Goal: Task Accomplishment & Management: Complete application form

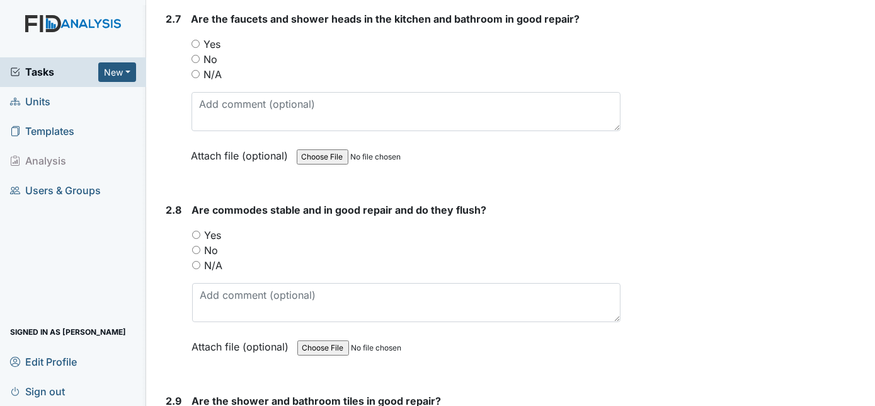
click at [573, 144] on form "Are the faucets and shower heads in the kitchen and bathroom in good repair? Yo…" at bounding box center [405, 96] width 429 height 171
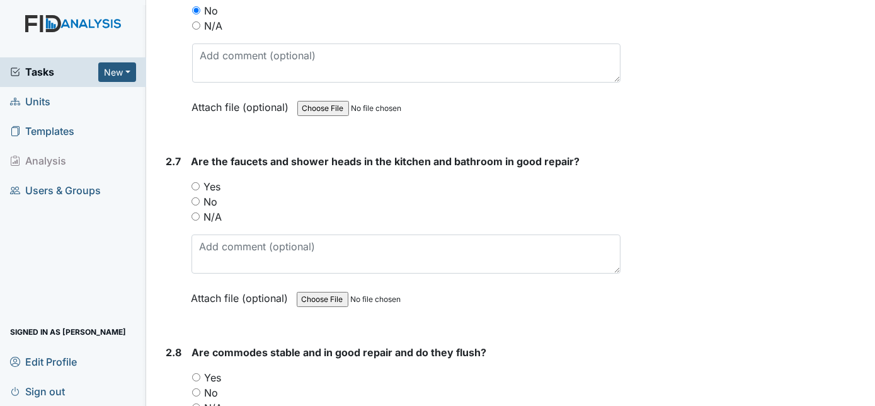
scroll to position [3189, 0]
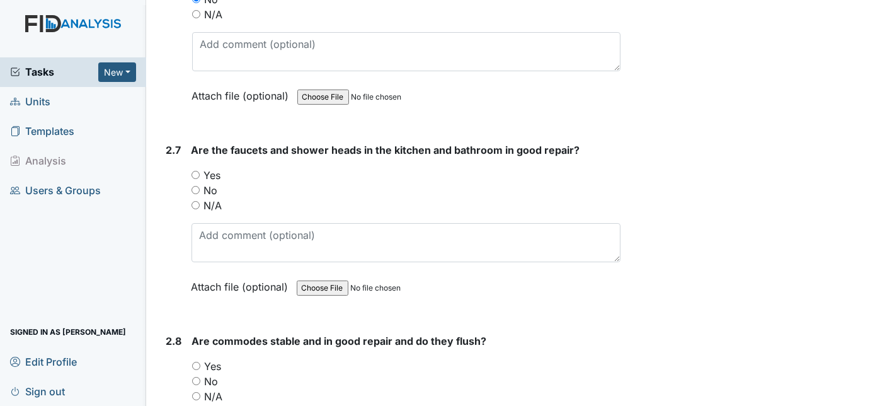
click at [196, 186] on input "No" at bounding box center [195, 190] width 8 height 8
radio input "true"
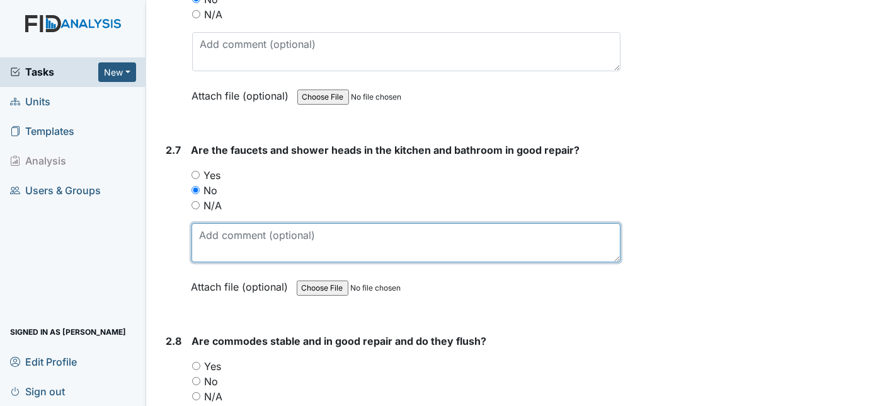
click at [227, 223] on textarea at bounding box center [405, 242] width 429 height 39
type textarea "WO put in"
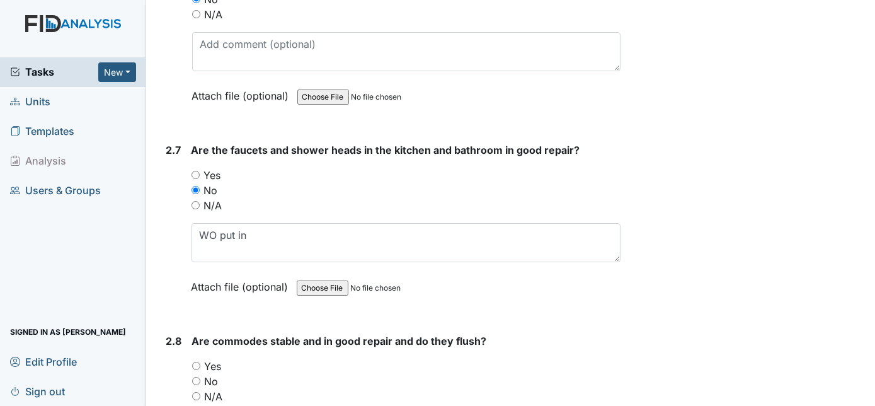
click at [156, 207] on div "Inspection: Facility Inspection ID: #00011294 Open Autosaving... Facility inspe…" at bounding box center [391, 308] width 479 height 6975
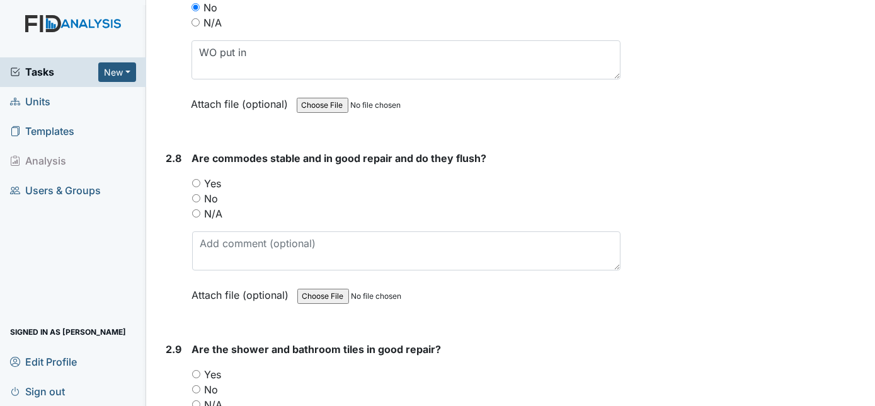
scroll to position [3395, 0]
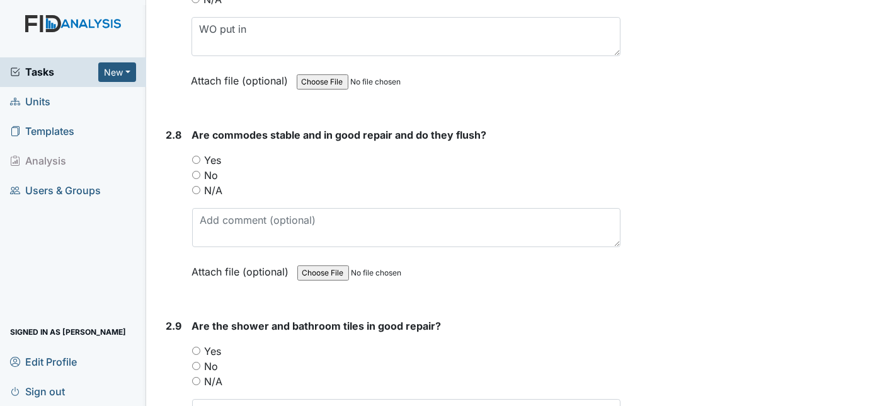
click at [195, 156] on input "Yes" at bounding box center [196, 160] width 8 height 8
radio input "true"
click at [169, 166] on div "2.8" at bounding box center [174, 212] width 16 height 171
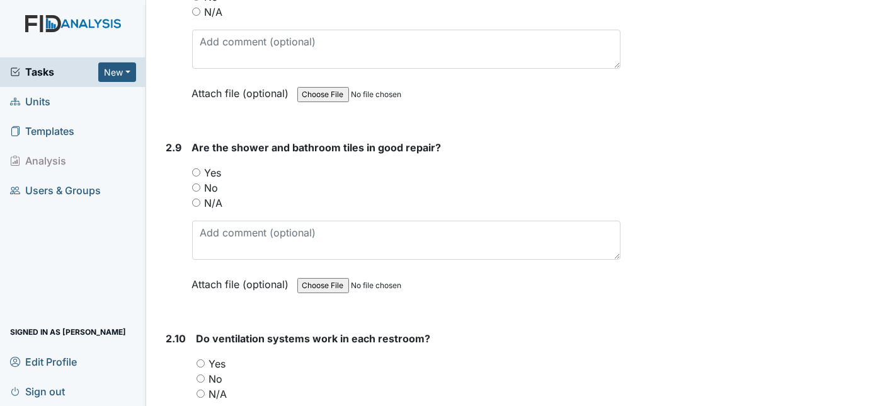
scroll to position [3578, 0]
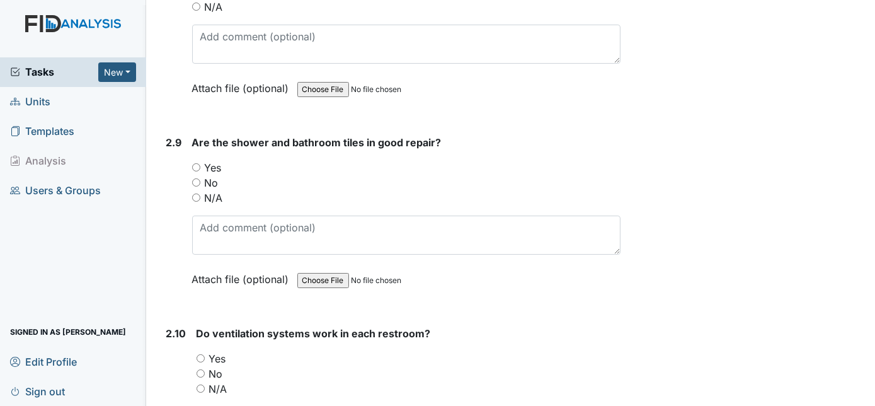
click at [192, 163] on input "Yes" at bounding box center [196, 167] width 8 height 8
radio input "true"
click at [169, 176] on div "2.9" at bounding box center [174, 220] width 16 height 171
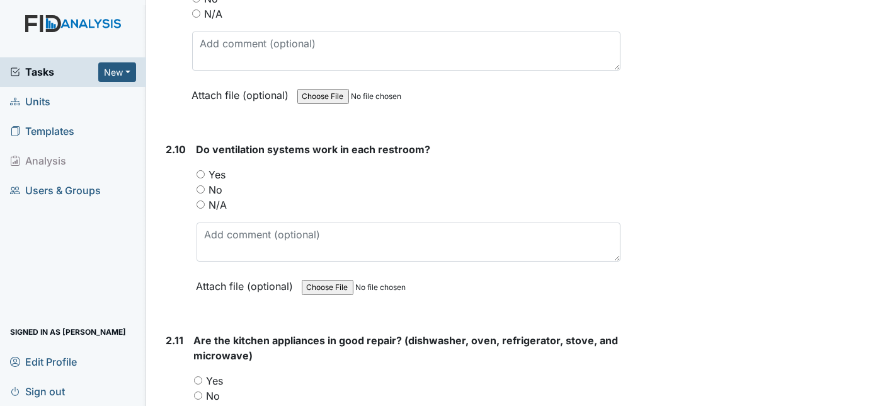
scroll to position [3761, 0]
click at [196, 171] on input "Yes" at bounding box center [200, 175] width 8 height 8
radio input "true"
click at [177, 181] on div "2.10" at bounding box center [176, 227] width 20 height 171
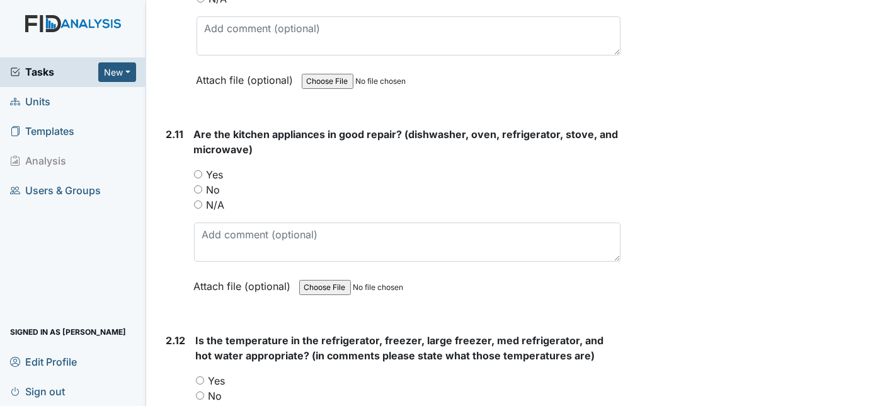
scroll to position [3990, 0]
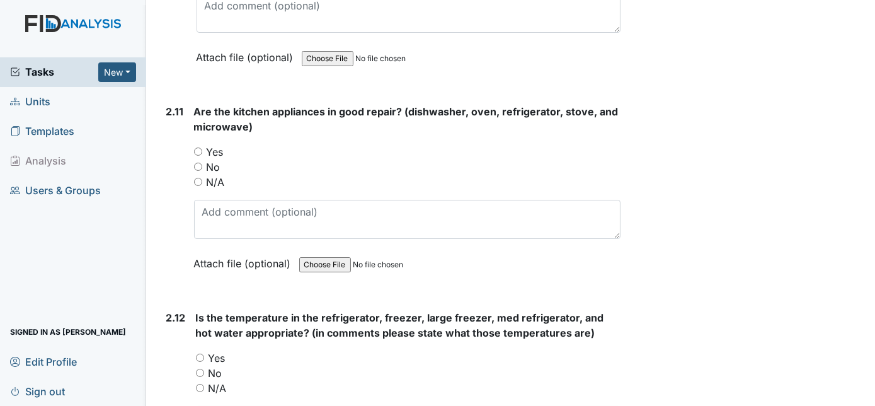
click at [197, 147] on input "Yes" at bounding box center [198, 151] width 8 height 8
radio input "true"
click at [184, 134] on div "2.11 Are the kitchen appliances in good repair? (dishwasher, oven, refrigerator…" at bounding box center [391, 197] width 460 height 186
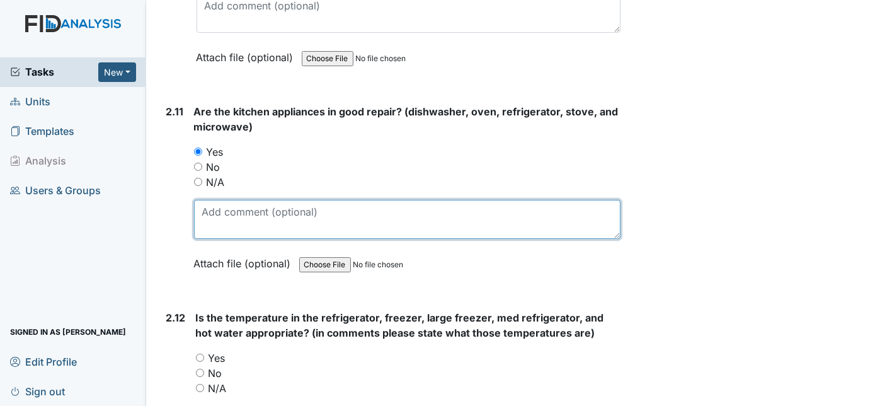
click at [207, 200] on textarea at bounding box center [407, 219] width 427 height 39
click at [426, 200] on textarea "Stove light on but they are waiting on a piece" at bounding box center [407, 219] width 427 height 39
type textarea "Stove light on but they are waiting on a piece"
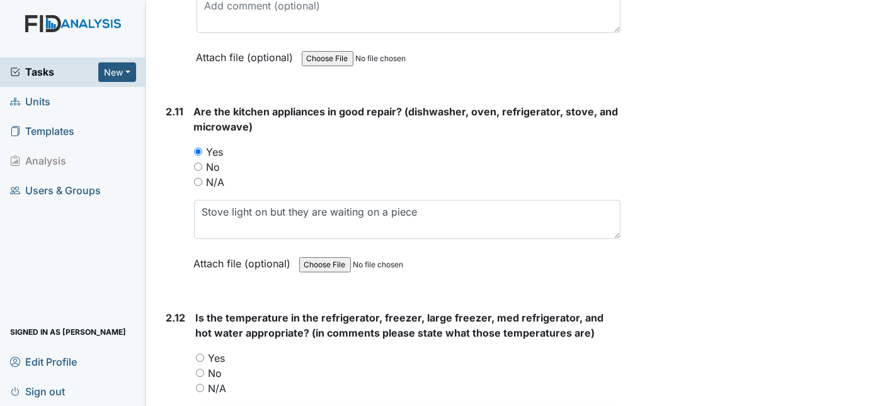
click at [564, 104] on div "Are the kitchen appliances in good repair? (dishwasher, oven, refrigerator, sto…" at bounding box center [407, 192] width 427 height 176
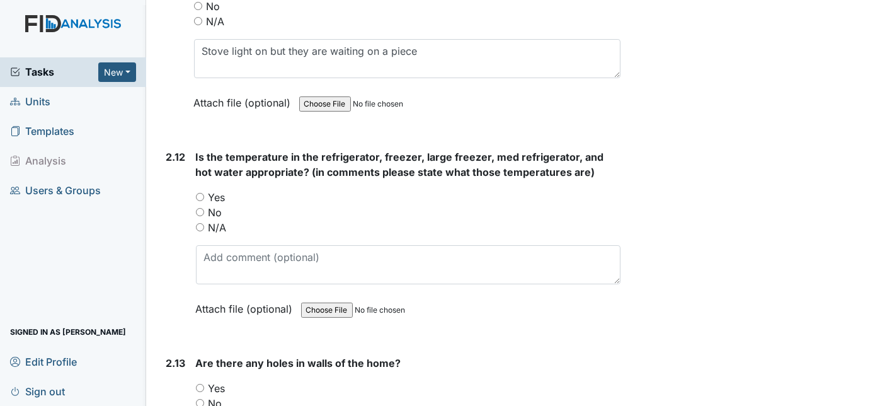
scroll to position [4173, 0]
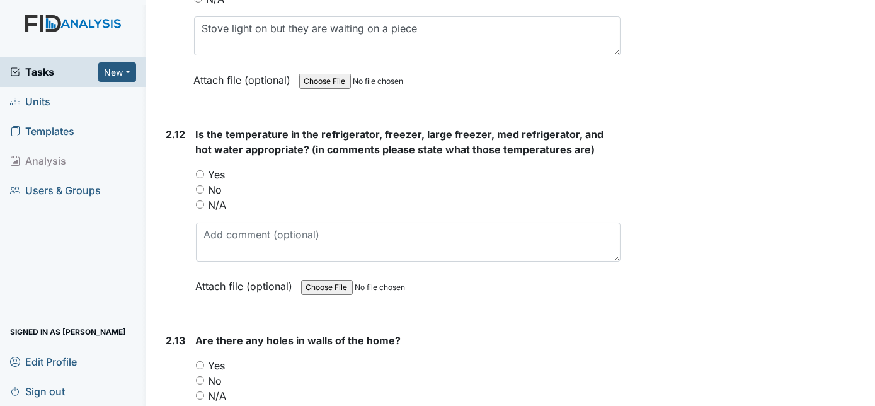
click at [203, 170] on input "Yes" at bounding box center [200, 174] width 8 height 8
radio input "true"
click at [169, 181] on div "2.12" at bounding box center [176, 220] width 20 height 186
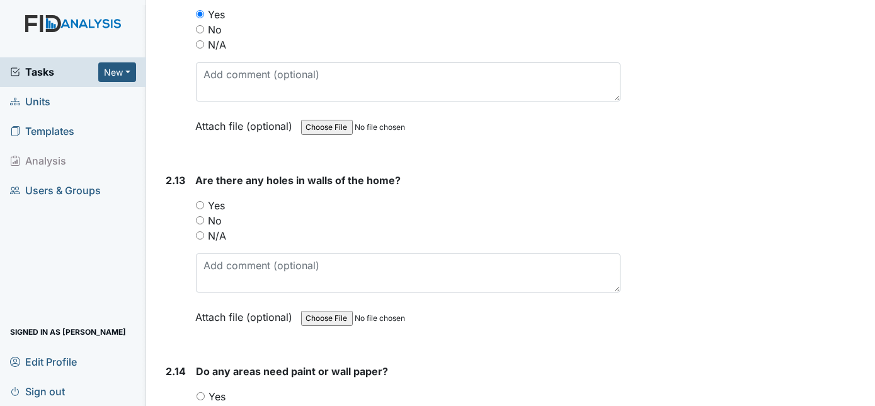
scroll to position [4357, 0]
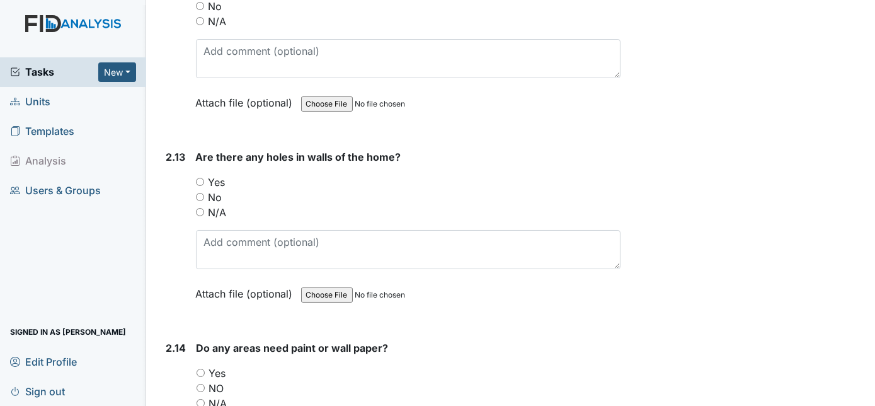
click at [198, 193] on input "No" at bounding box center [200, 197] width 8 height 8
radio input "true"
click at [173, 208] on div "2.13" at bounding box center [176, 234] width 20 height 171
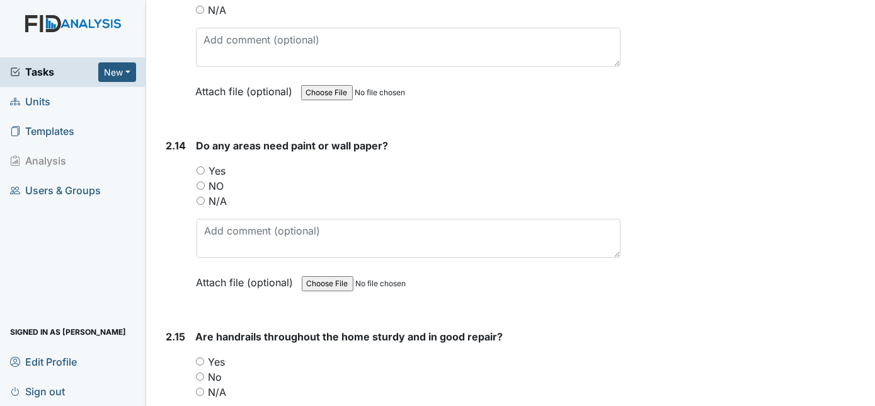
scroll to position [4585, 0]
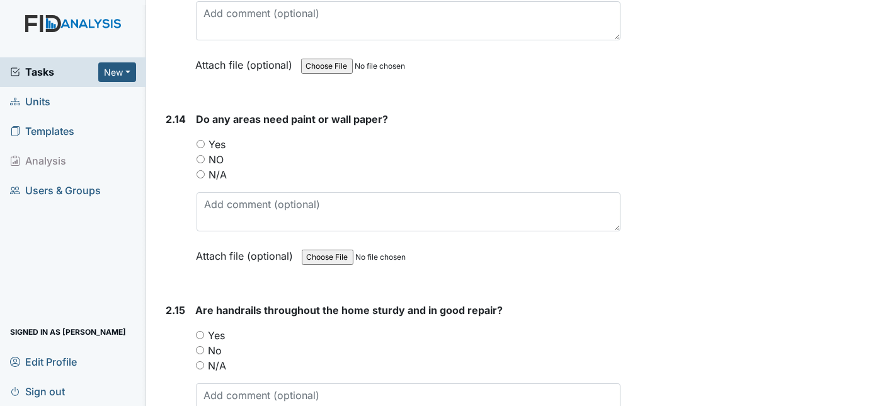
click at [196, 155] on input "NO" at bounding box center [200, 159] width 8 height 8
radio input "true"
click at [168, 162] on div "2.14" at bounding box center [176, 196] width 20 height 171
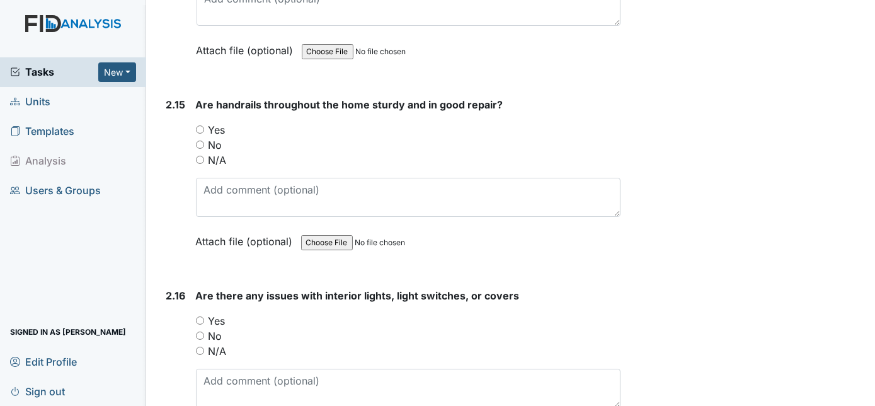
scroll to position [4792, 0]
click at [198, 154] on input "N/A" at bounding box center [200, 158] width 8 height 8
radio input "true"
click at [171, 164] on div "2.15" at bounding box center [176, 181] width 20 height 171
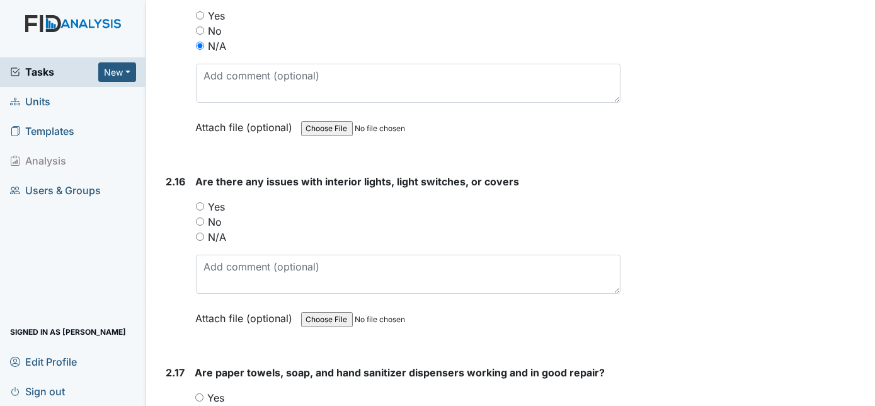
scroll to position [4906, 0]
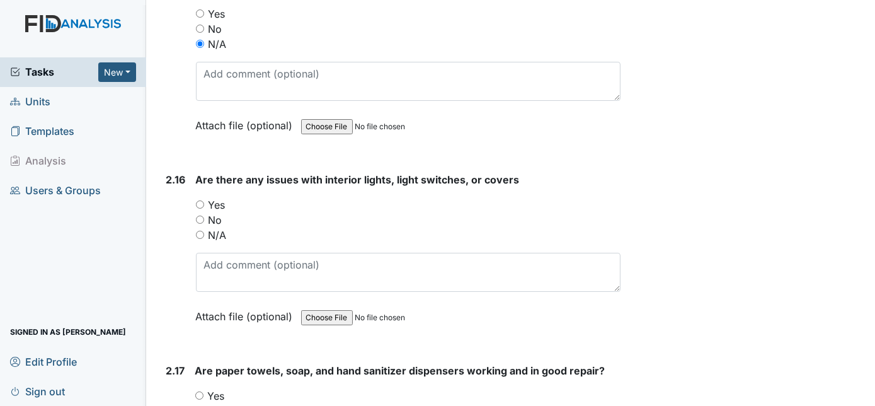
click at [198, 215] on input "No" at bounding box center [200, 219] width 8 height 8
radio input "true"
click at [171, 206] on div "2.16" at bounding box center [176, 257] width 20 height 171
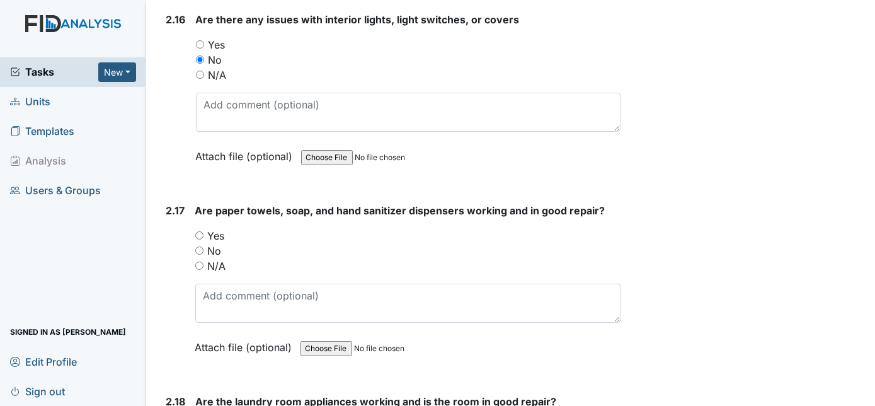
scroll to position [5089, 0]
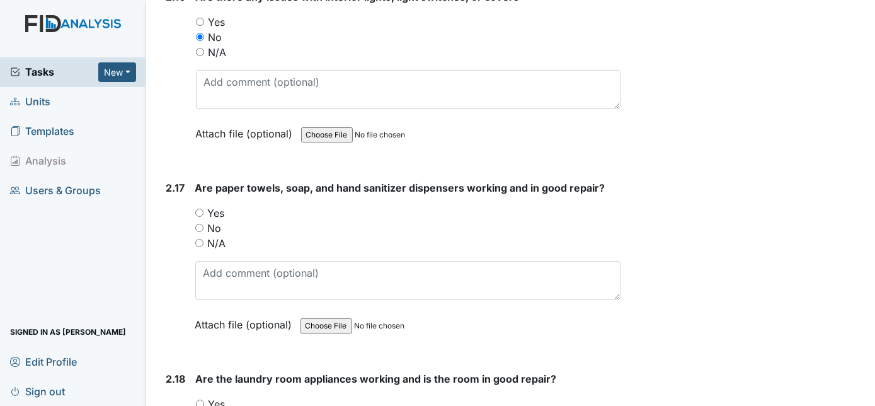
click at [198, 208] on input "Yes" at bounding box center [199, 212] width 8 height 8
radio input "true"
click at [164, 226] on div "2.17 Are paper towels, soap, and hand sanitizer dispensers working and in good …" at bounding box center [391, 265] width 460 height 171
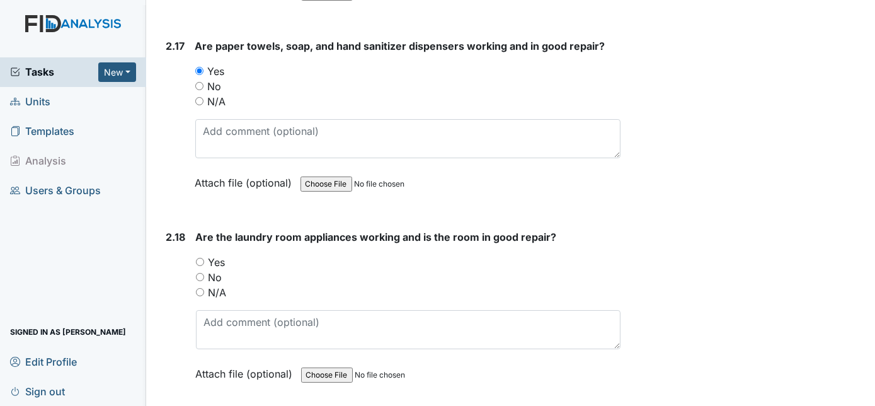
scroll to position [5249, 0]
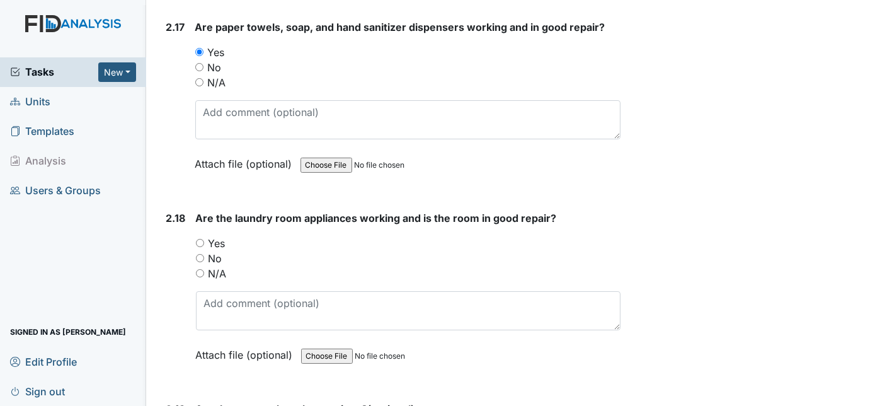
click at [196, 239] on input "Yes" at bounding box center [200, 243] width 8 height 8
radio input "true"
click at [169, 235] on div "2.18" at bounding box center [176, 295] width 20 height 171
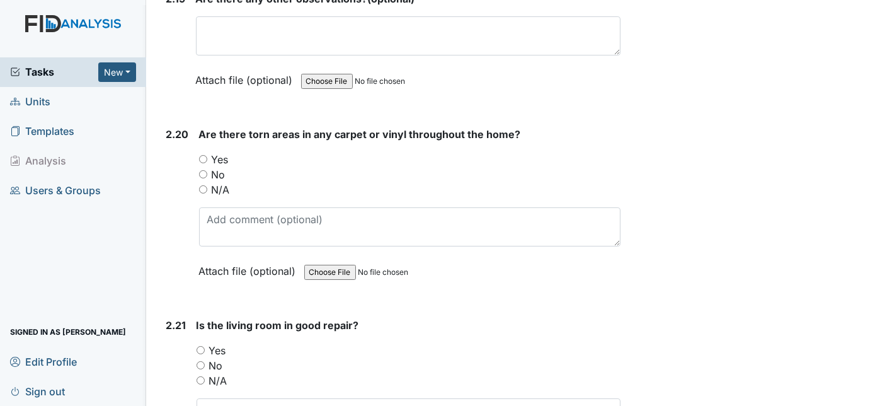
scroll to position [5662, 0]
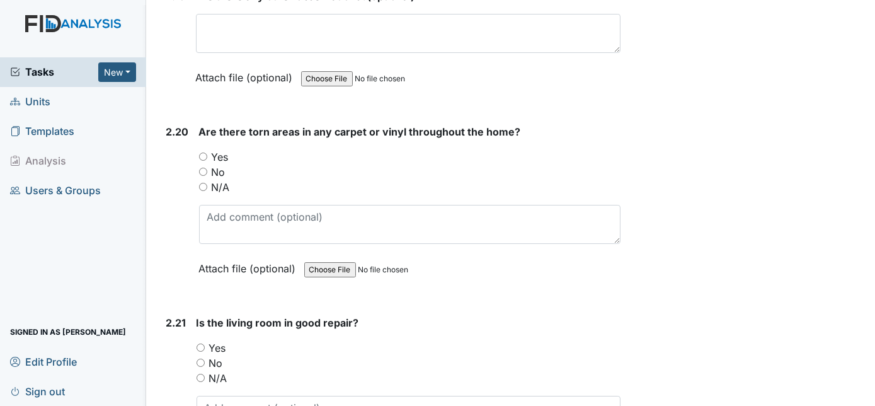
click at [202, 167] on input "No" at bounding box center [203, 171] width 8 height 8
radio input "true"
click at [183, 179] on div "2.20" at bounding box center [177, 209] width 23 height 171
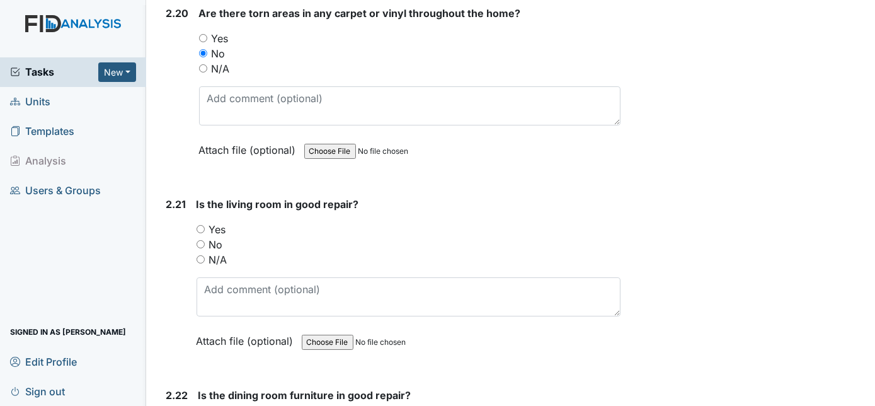
scroll to position [5822, 0]
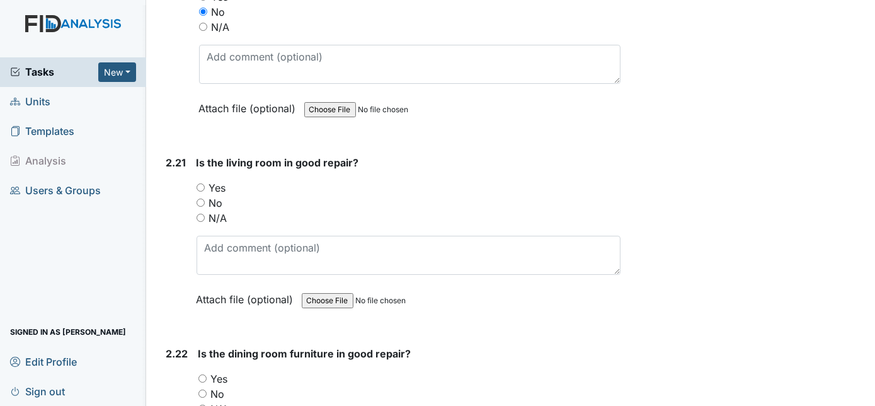
click at [198, 183] on input "Yes" at bounding box center [200, 187] width 8 height 8
radio input "true"
click at [170, 196] on div "2.21" at bounding box center [176, 240] width 20 height 171
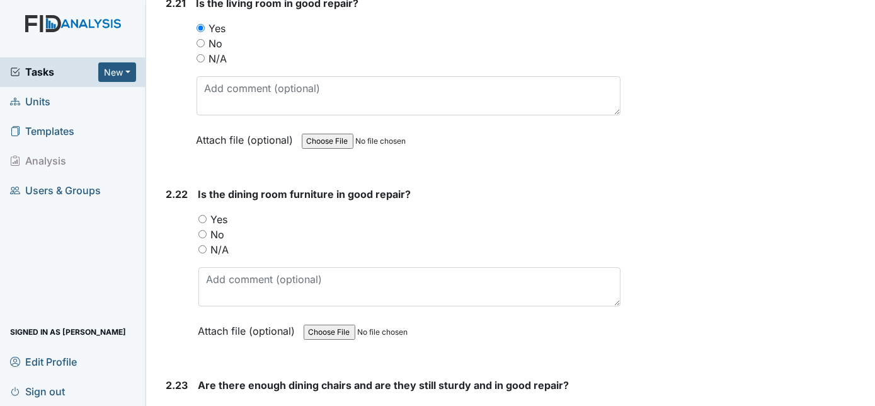
scroll to position [6074, 0]
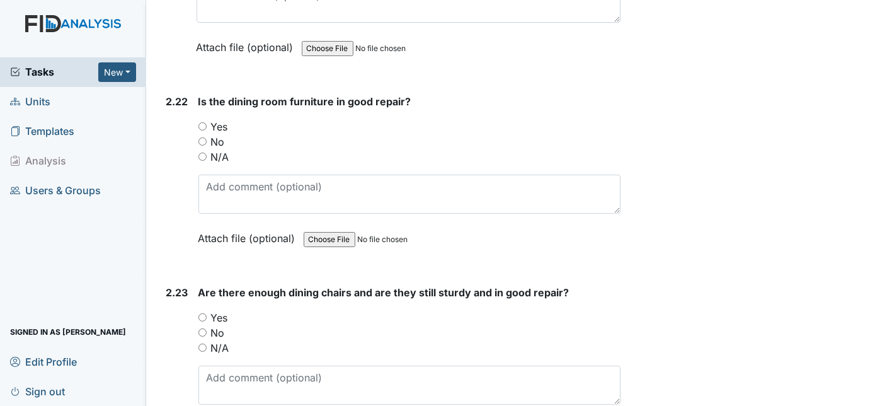
click at [201, 122] on input "Yes" at bounding box center [202, 126] width 8 height 8
radio input "true"
click at [170, 142] on div "2.22" at bounding box center [177, 179] width 22 height 171
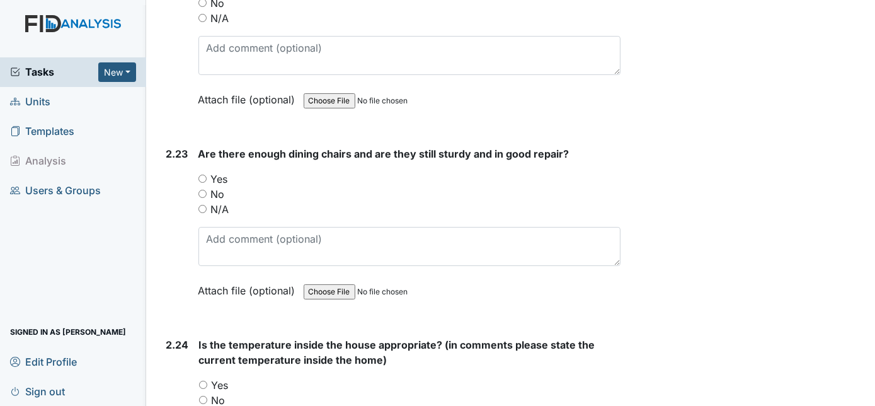
scroll to position [6234, 0]
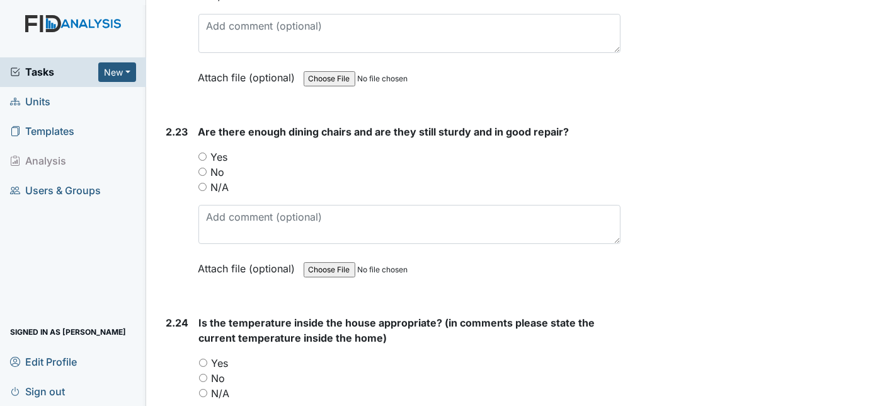
click at [201, 152] on input "Yes" at bounding box center [202, 156] width 8 height 8
radio input "true"
click at [164, 191] on div "2.23 Are there enough dining chairs and are they still sturdy and in good repai…" at bounding box center [391, 209] width 460 height 171
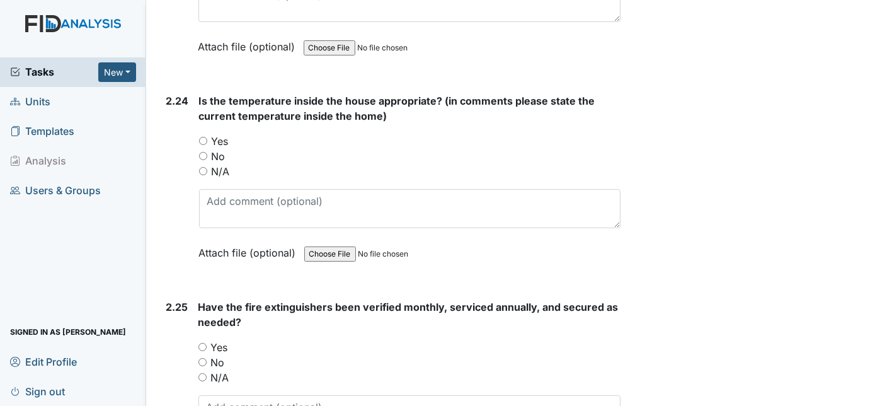
scroll to position [6463, 0]
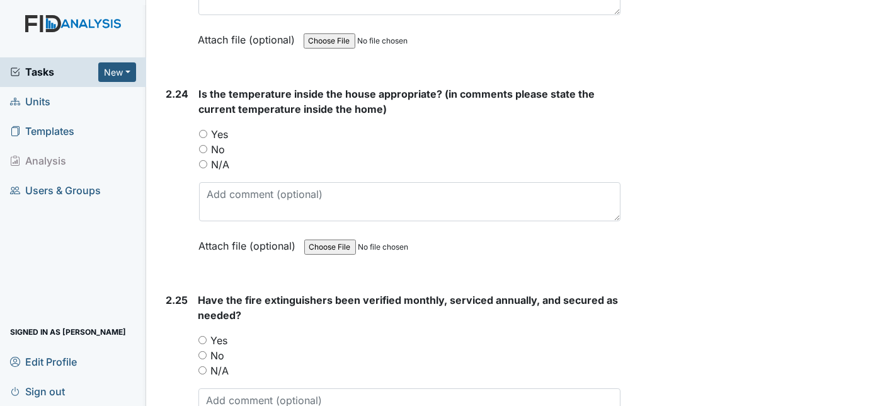
click at [201, 130] on input "Yes" at bounding box center [203, 134] width 8 height 8
radio input "true"
click at [178, 160] on div "2.24" at bounding box center [177, 179] width 23 height 186
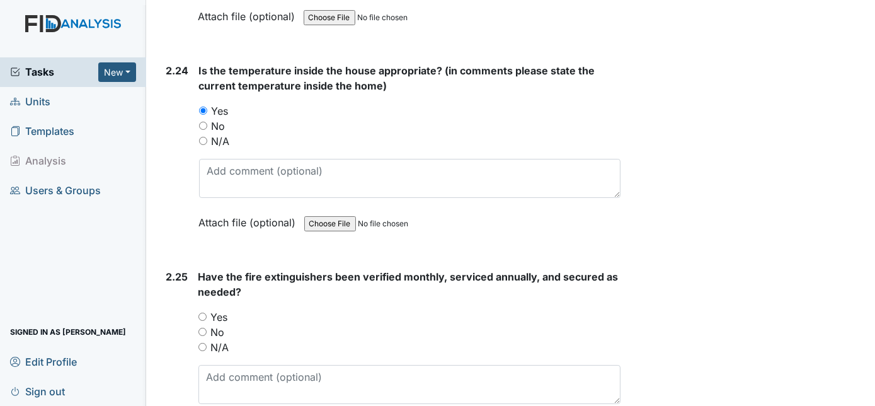
scroll to position [6535, 0]
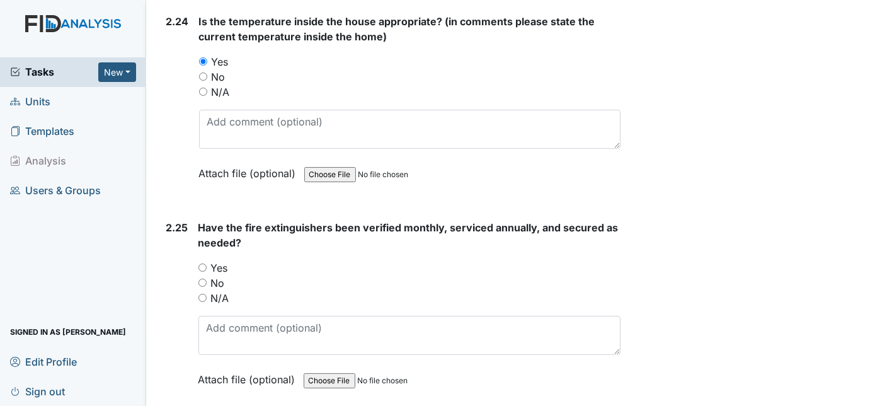
click at [202, 263] on input "Yes" at bounding box center [202, 267] width 8 height 8
radio input "true"
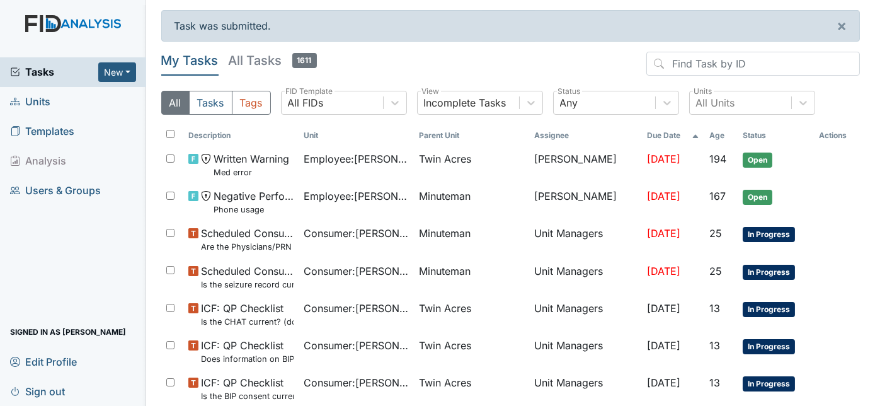
click at [31, 99] on span "Units" at bounding box center [30, 102] width 40 height 20
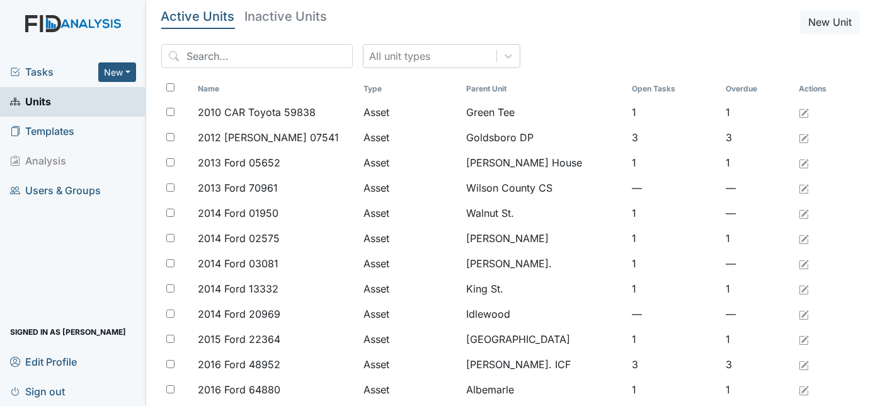
click at [31, 77] on span "Tasks" at bounding box center [54, 71] width 88 height 15
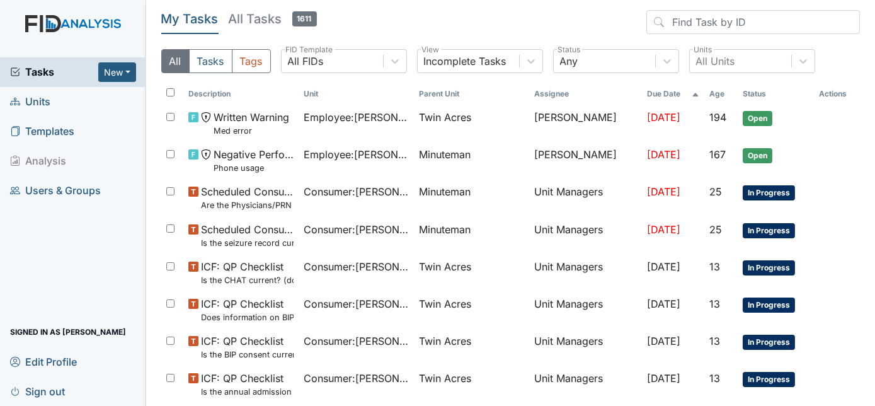
click at [42, 99] on span "Units" at bounding box center [30, 102] width 40 height 20
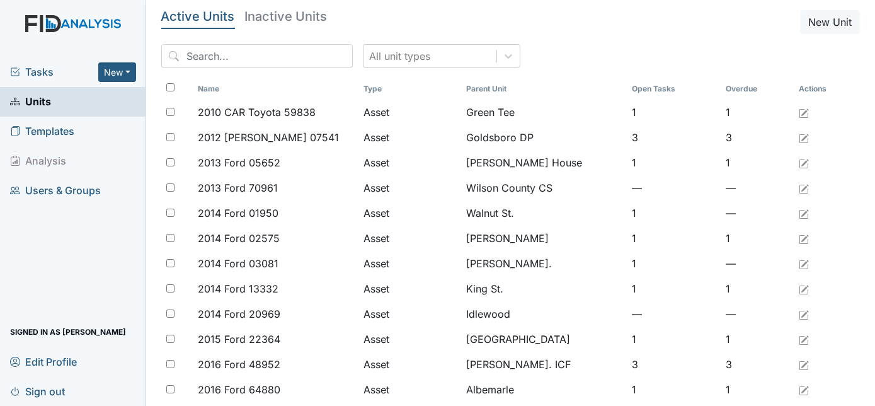
click at [43, 75] on span "Tasks" at bounding box center [54, 71] width 88 height 15
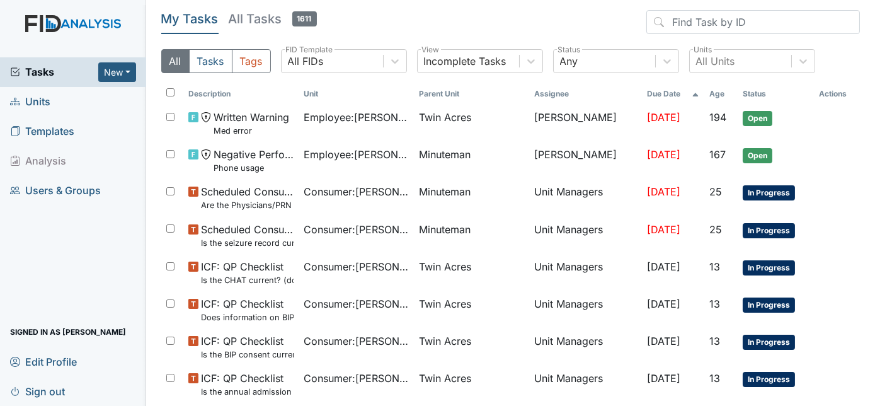
click at [26, 101] on span "Units" at bounding box center [30, 102] width 40 height 20
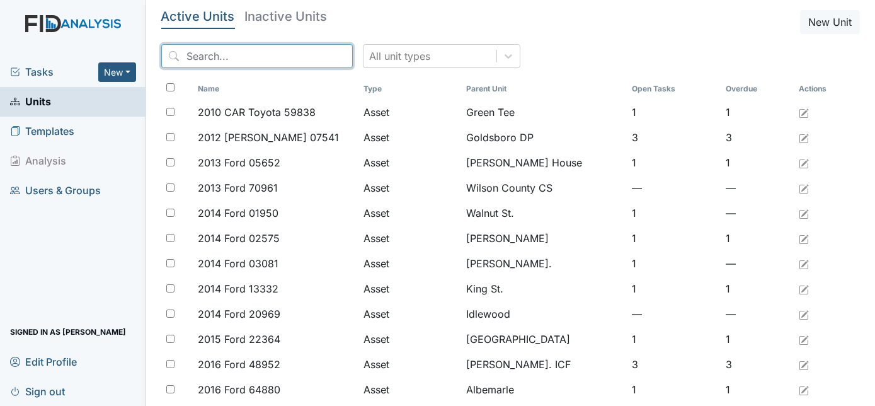
click at [207, 58] on input "search" at bounding box center [256, 56] width 191 height 24
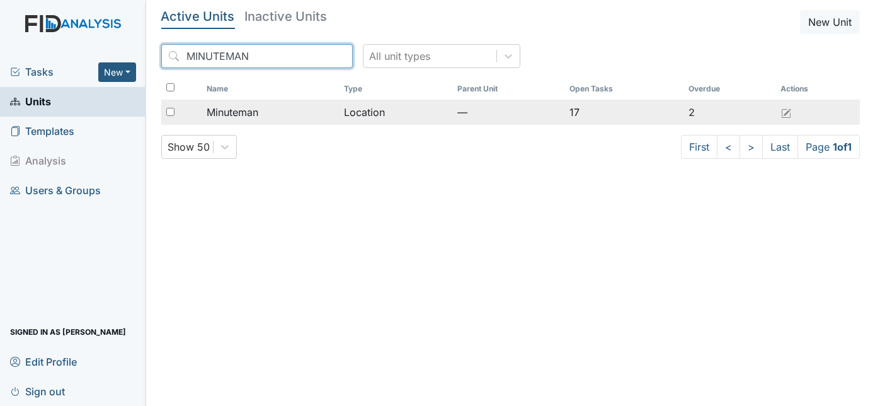
type input "MINUTEMAN"
click at [167, 109] on input "checkbox" at bounding box center [170, 112] width 8 height 8
checkbox input "true"
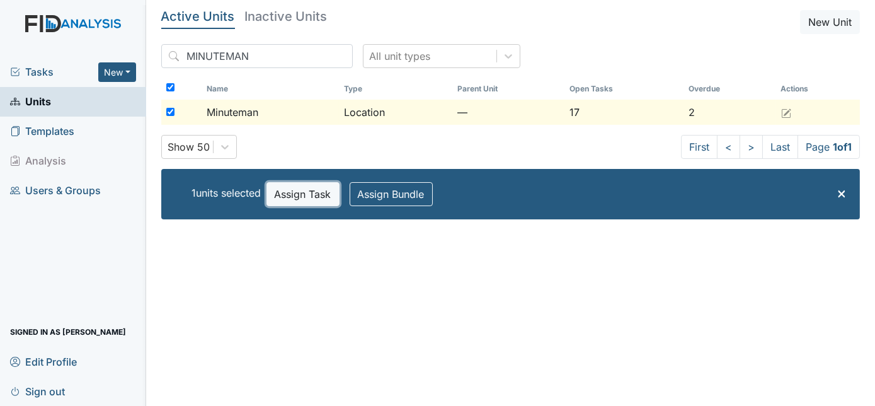
click at [307, 185] on button "Assign Task" at bounding box center [302, 194] width 73 height 24
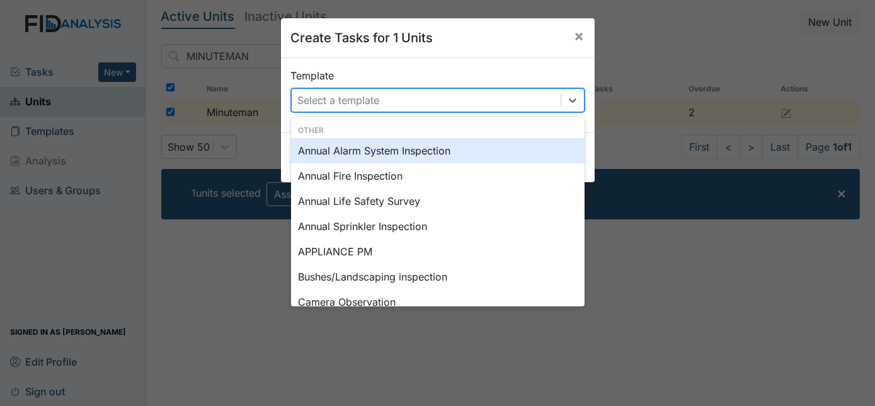
click at [320, 97] on div "Select a template" at bounding box center [339, 100] width 82 height 15
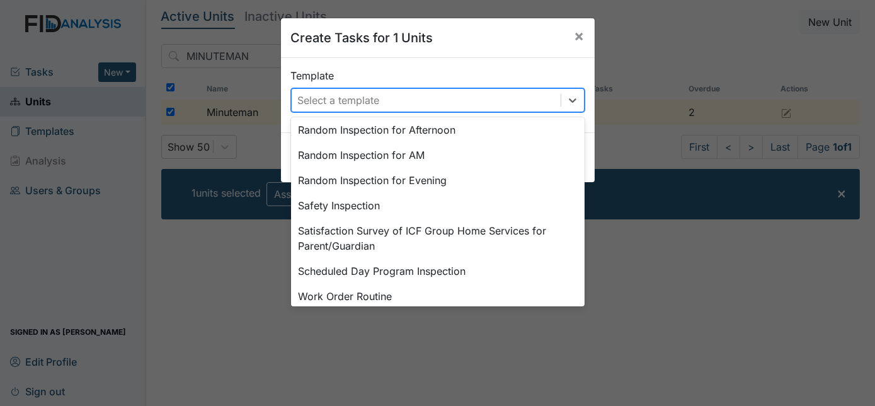
scroll to position [635, 0]
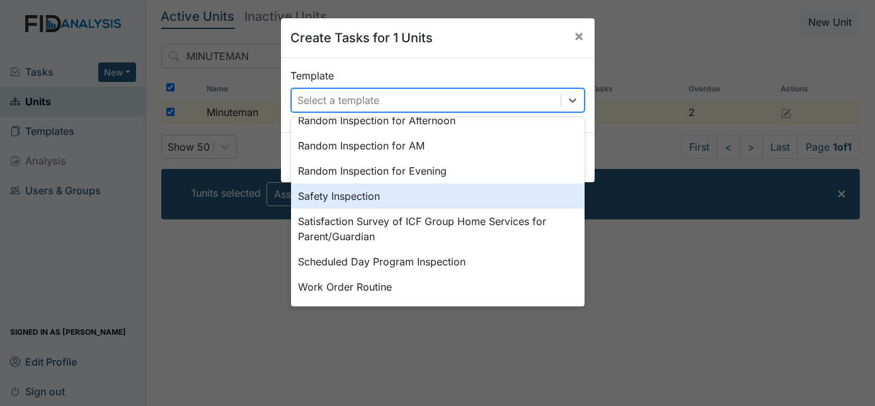
click at [436, 198] on div "Safety Inspection" at bounding box center [437, 195] width 293 height 25
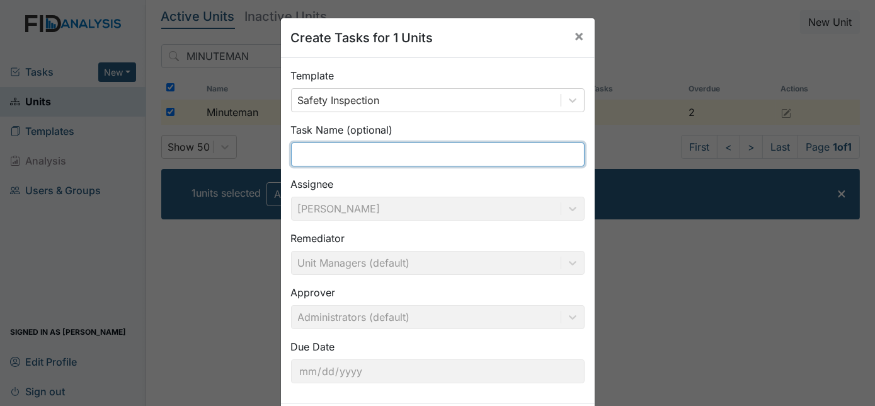
click at [374, 156] on input "text" at bounding box center [437, 154] width 293 height 24
type input "Safety [DATE]"
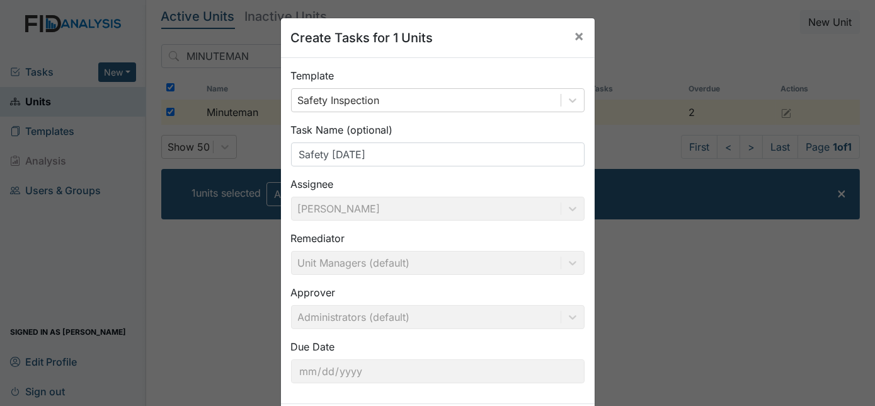
click at [391, 176] on div "Assignee Charnita McCall" at bounding box center [437, 198] width 293 height 44
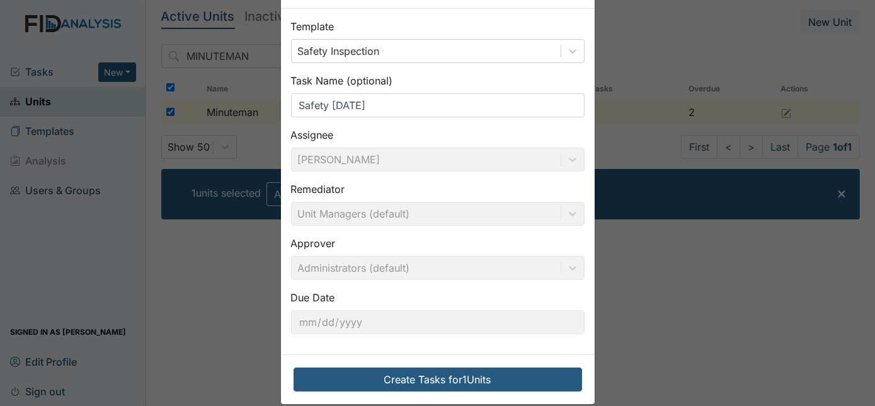
scroll to position [64, 0]
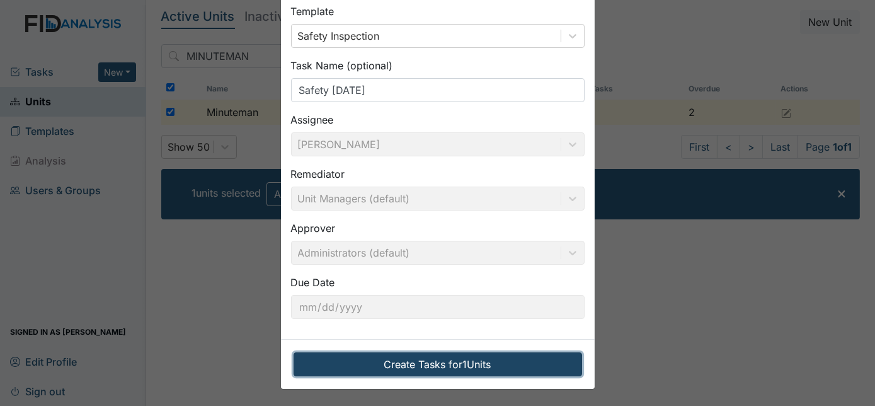
click at [418, 365] on button "Create Tasks for 1 Units" at bounding box center [437, 364] width 288 height 24
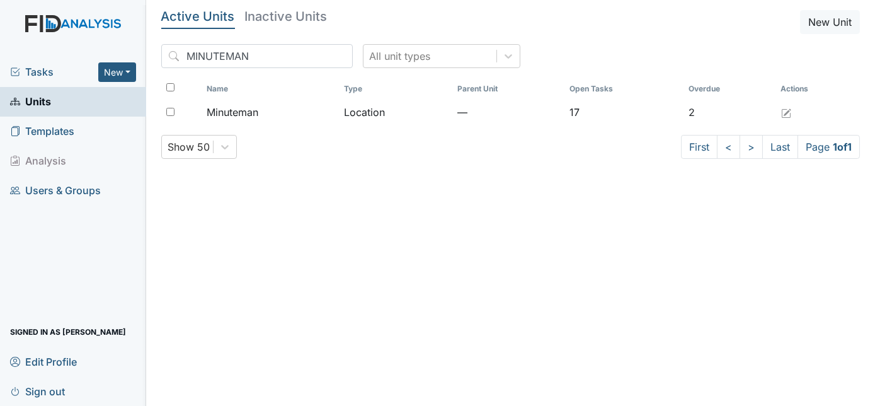
click at [37, 67] on span "Tasks" at bounding box center [54, 71] width 88 height 15
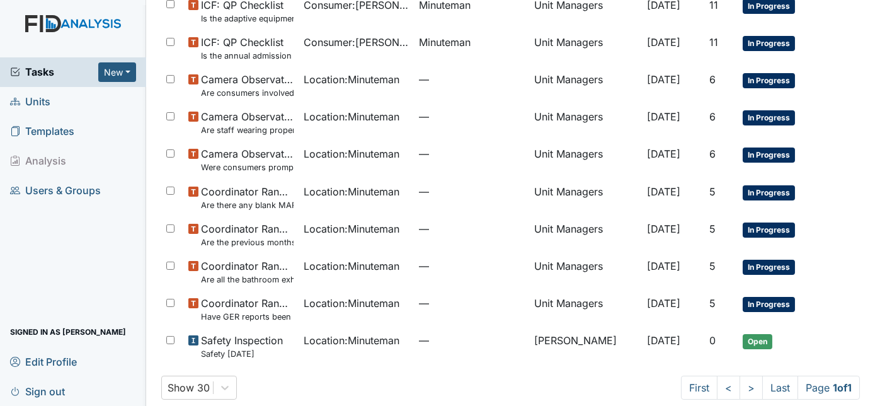
scroll to position [462, 0]
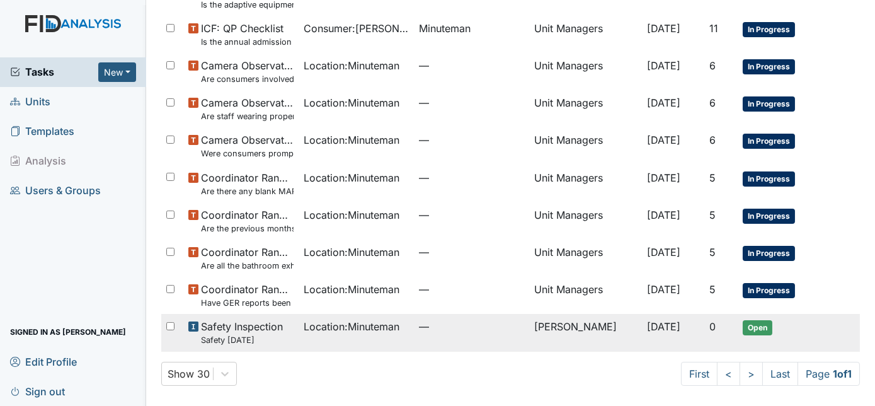
click at [709, 327] on span "0" at bounding box center [712, 326] width 6 height 13
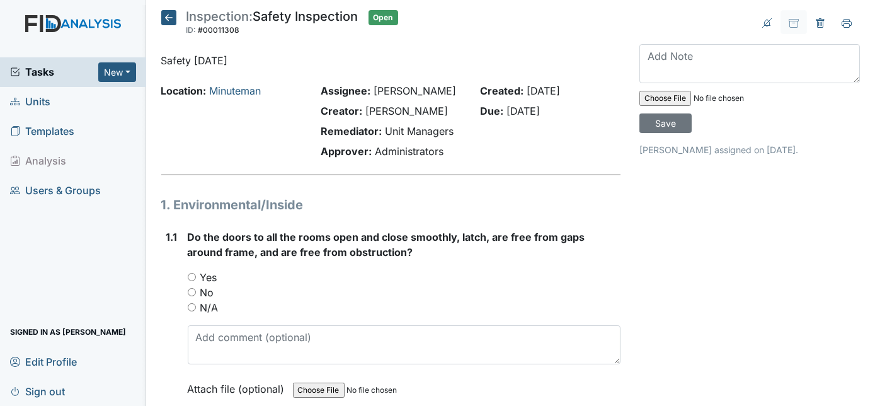
click at [467, 267] on div "Do the doors to all the rooms open and close smoothly, latch, are free from gap…" at bounding box center [404, 317] width 433 height 176
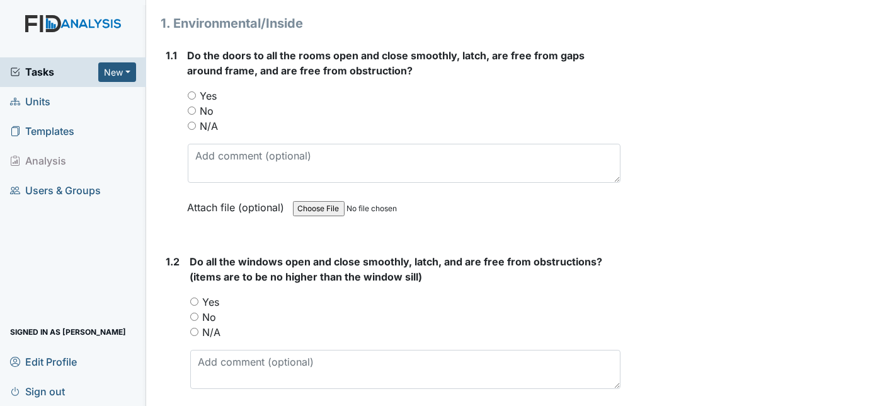
scroll to position [183, 0]
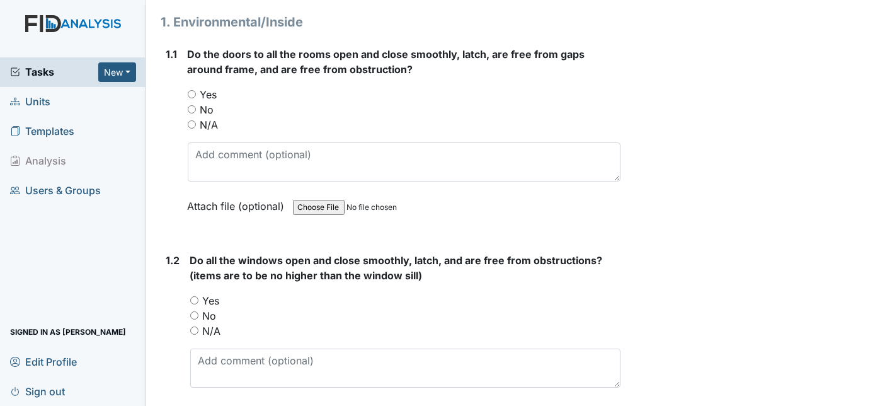
click at [192, 92] on input "Yes" at bounding box center [192, 94] width 8 height 8
radio input "true"
click at [164, 149] on div "1.1 Do the doors to all the rooms open and close smoothly, latch, are free from…" at bounding box center [391, 140] width 460 height 186
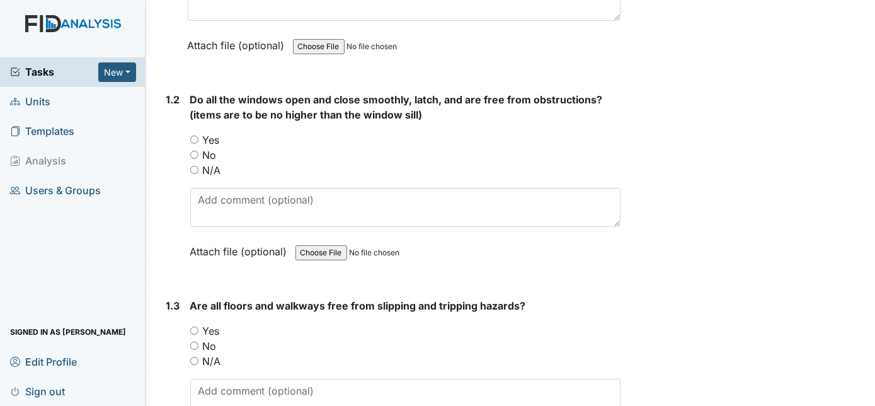
scroll to position [366, 0]
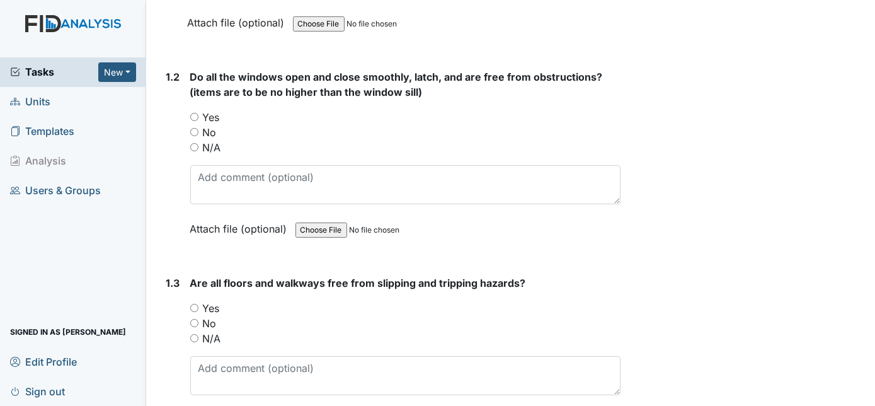
click at [192, 113] on input "Yes" at bounding box center [194, 117] width 8 height 8
radio input "true"
click at [162, 162] on div "1.2 Do all the windows open and close smoothly, latch, and are free from obstru…" at bounding box center [391, 162] width 460 height 186
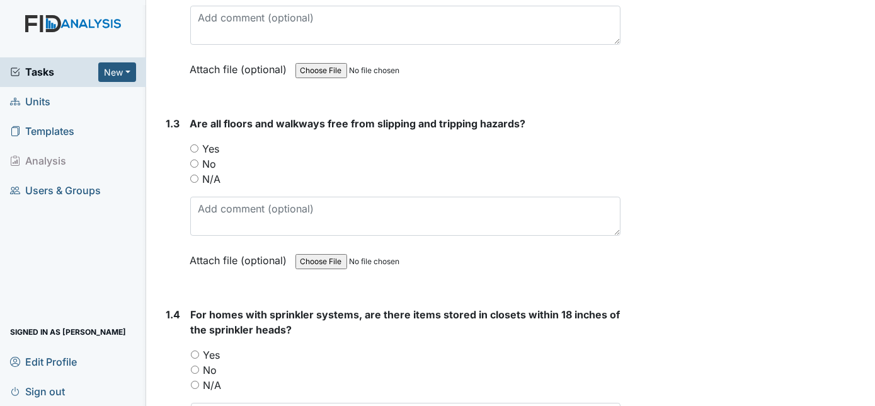
scroll to position [526, 0]
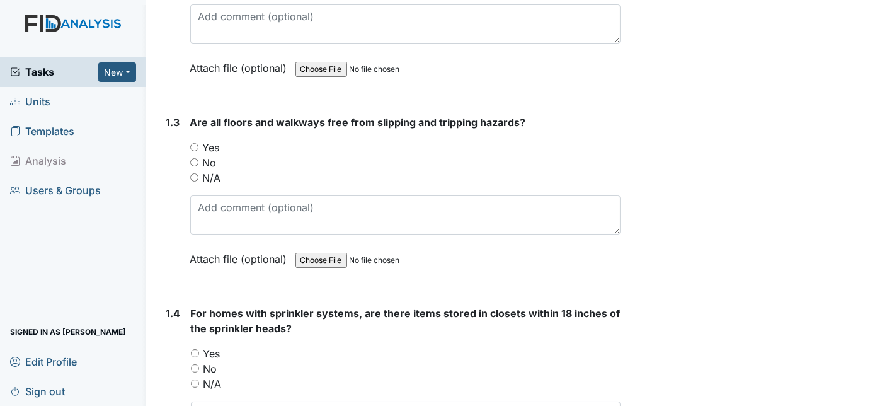
click at [193, 144] on input "Yes" at bounding box center [194, 147] width 8 height 8
radio input "true"
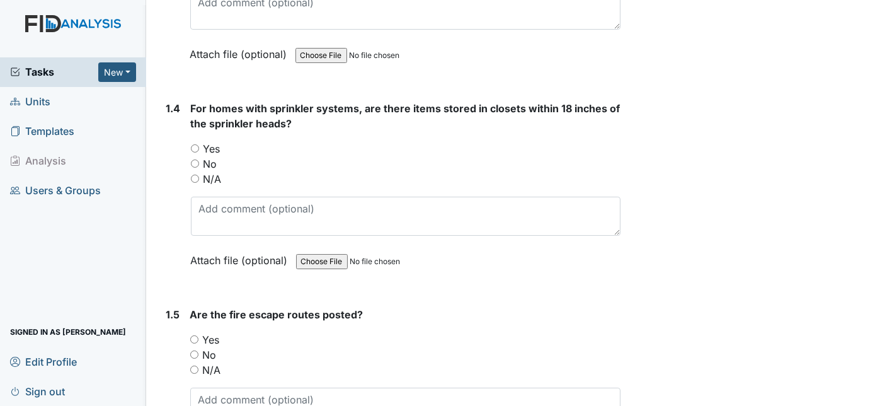
scroll to position [732, 0]
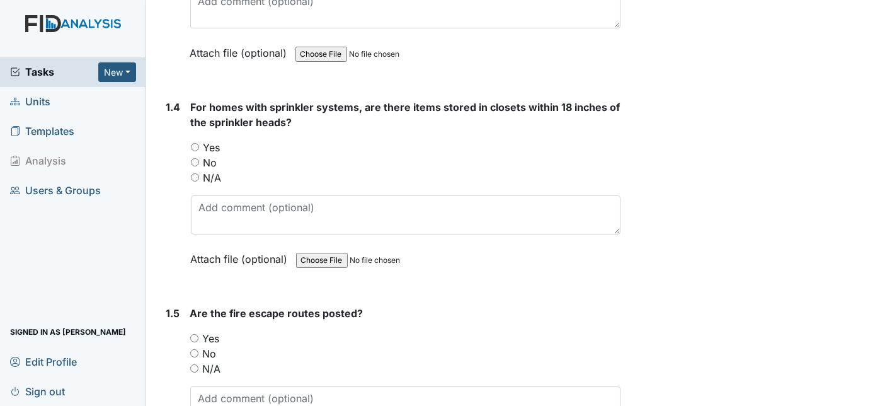
click at [196, 158] on input "No" at bounding box center [195, 162] width 8 height 8
radio input "true"
click at [174, 157] on div "1.4" at bounding box center [173, 192] width 14 height 186
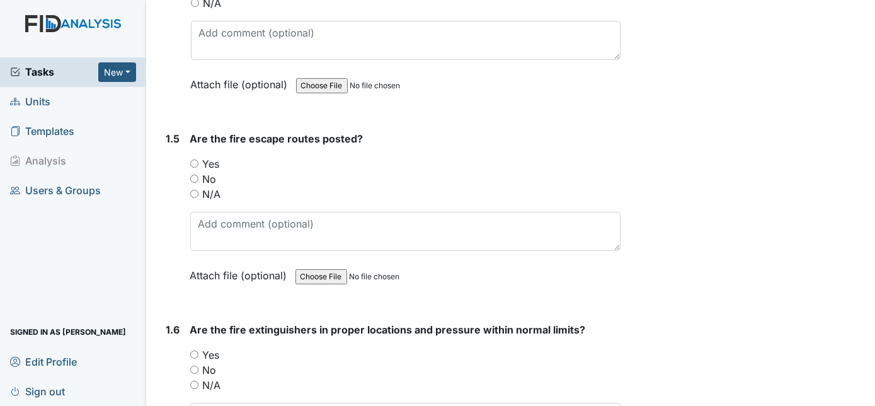
scroll to position [938, 0]
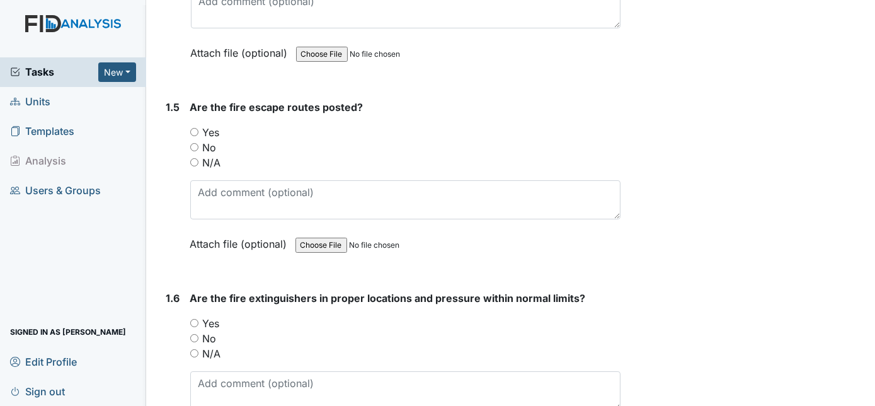
click at [195, 128] on input "Yes" at bounding box center [194, 132] width 8 height 8
radio input "true"
click at [162, 167] on div "1.5 Are the fire escape routes posted? You must select one of the below options…" at bounding box center [391, 184] width 460 height 171
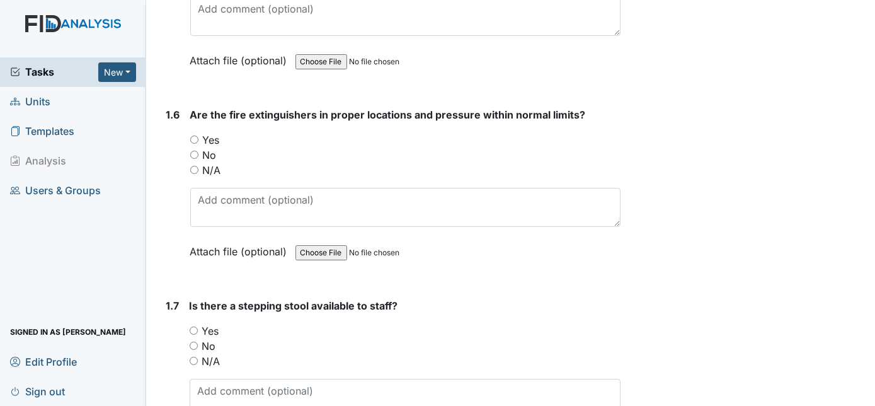
scroll to position [1145, 0]
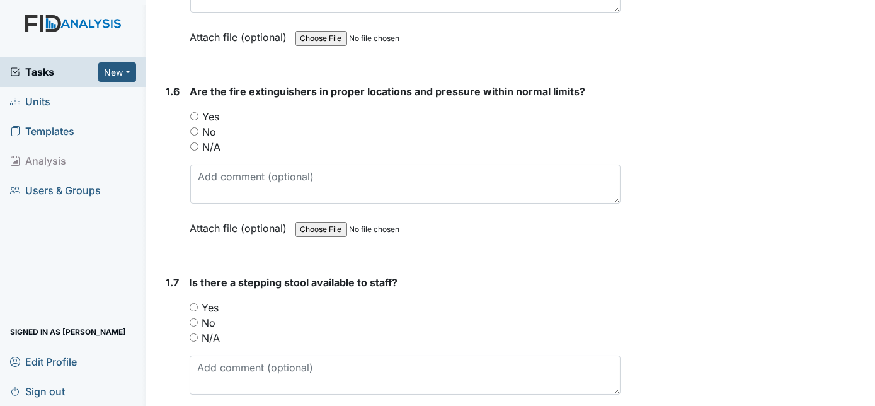
click at [191, 112] on input "Yes" at bounding box center [194, 116] width 8 height 8
radio input "true"
click at [168, 152] on div "1.6" at bounding box center [173, 169] width 14 height 171
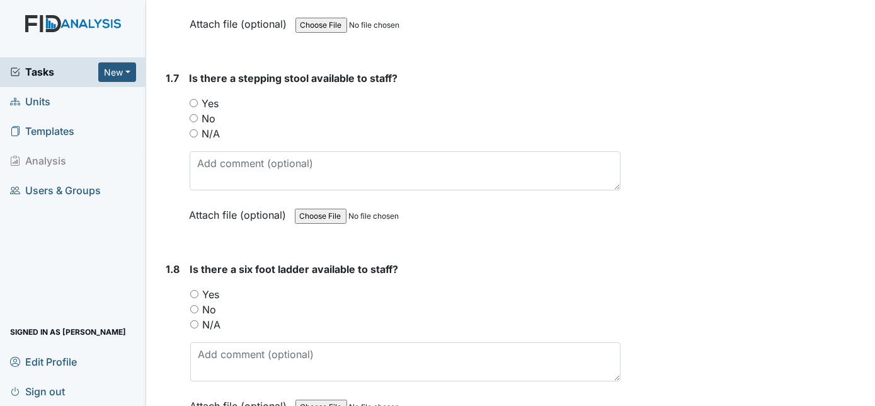
scroll to position [1351, 0]
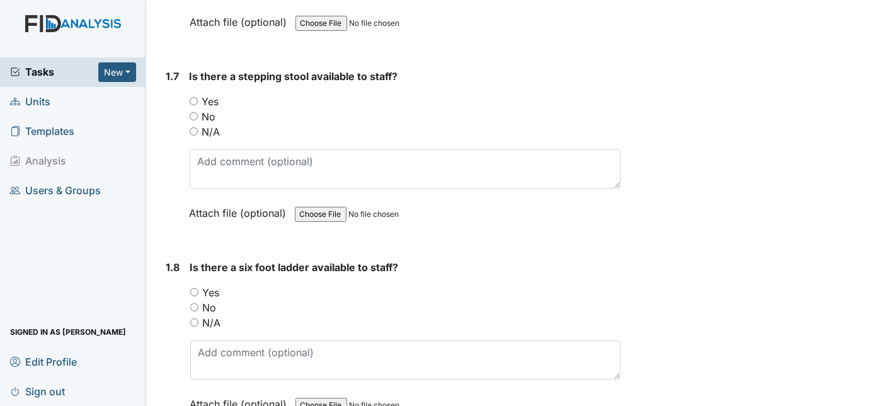
click at [193, 97] on input "Yes" at bounding box center [194, 101] width 8 height 8
radio input "true"
click at [178, 133] on div "1.7" at bounding box center [172, 154] width 13 height 171
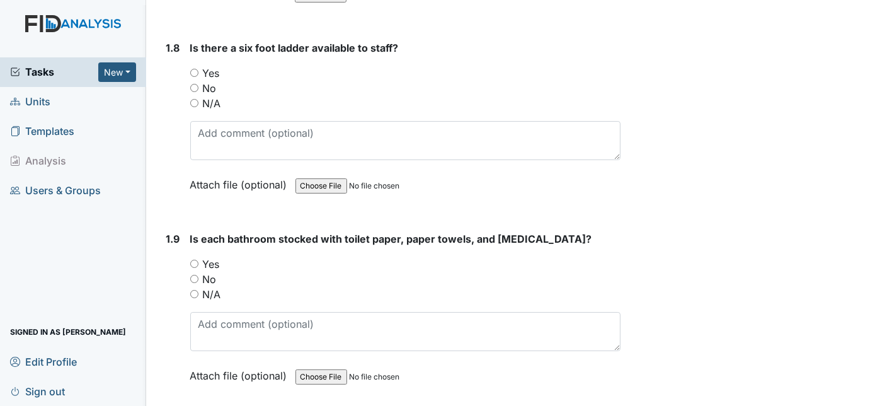
scroll to position [1580, 0]
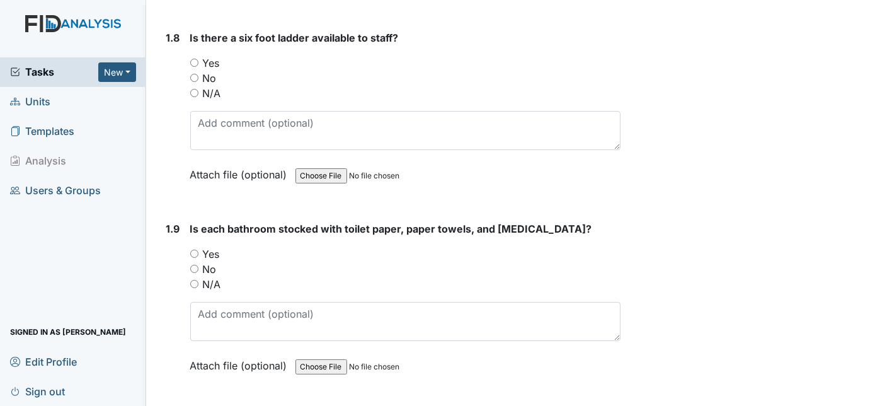
click at [193, 59] on input "Yes" at bounding box center [194, 63] width 8 height 8
radio input "true"
click at [149, 129] on main "Inspection: Safety Inspection ID: #00011308 Open Autosaving... Safety 9/21/2025…" at bounding box center [510, 203] width 729 height 406
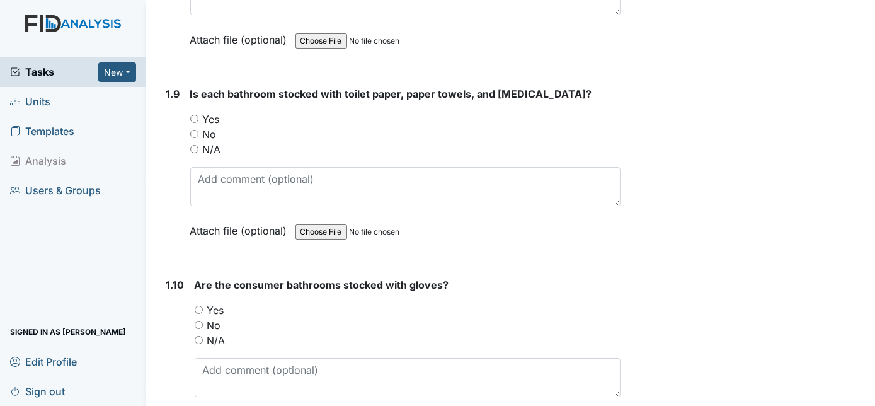
scroll to position [1717, 0]
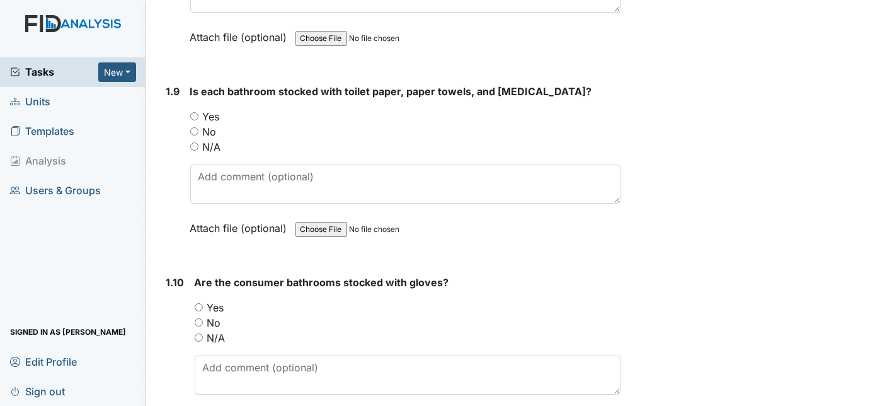
click at [191, 112] on input "Yes" at bounding box center [194, 116] width 8 height 8
radio input "true"
click at [163, 174] on div "1.9 Is each bathroom stocked with toilet paper, paper towels, and antibacterial…" at bounding box center [391, 169] width 460 height 171
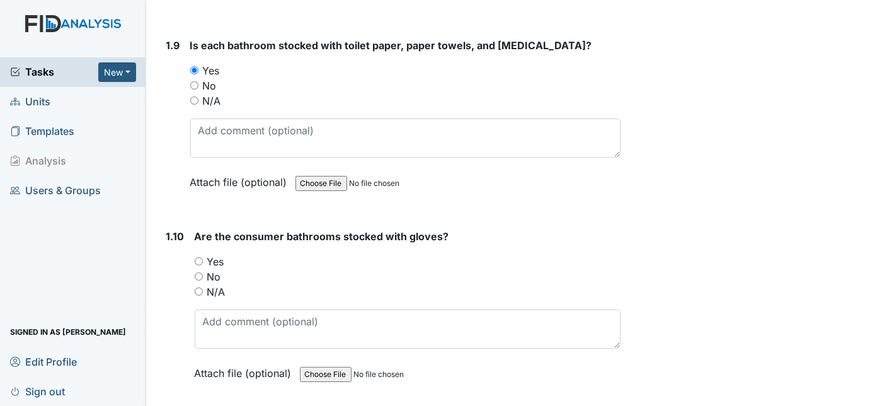
scroll to position [1786, 0]
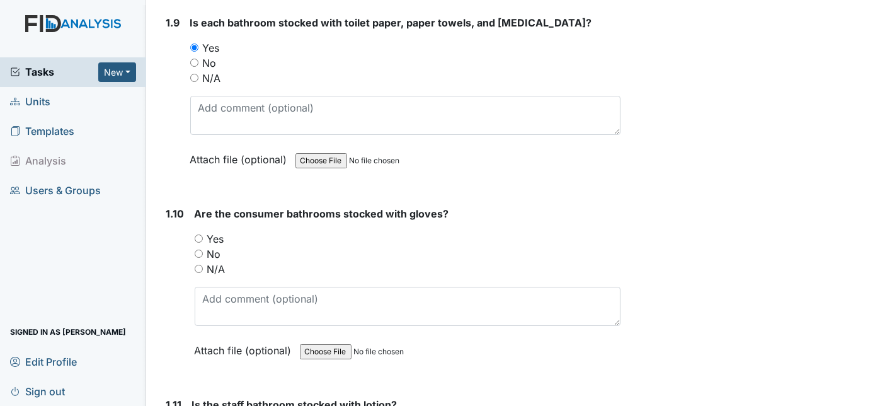
click at [195, 234] on input "Yes" at bounding box center [199, 238] width 8 height 8
radio input "true"
click at [173, 253] on div "1.10" at bounding box center [175, 291] width 18 height 171
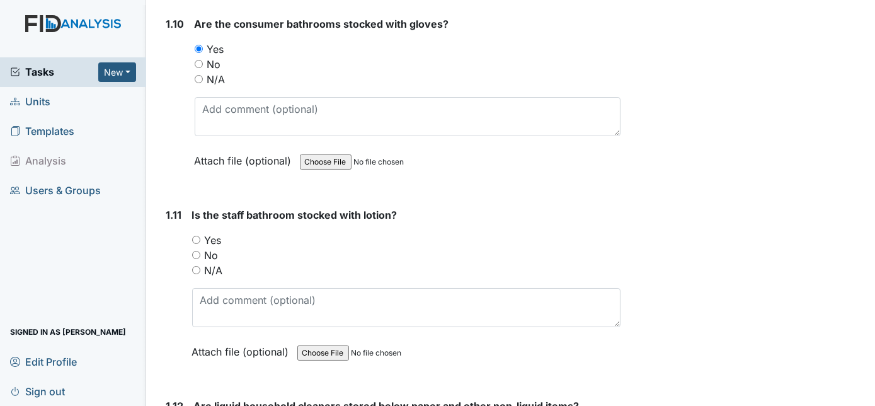
scroll to position [1992, 0]
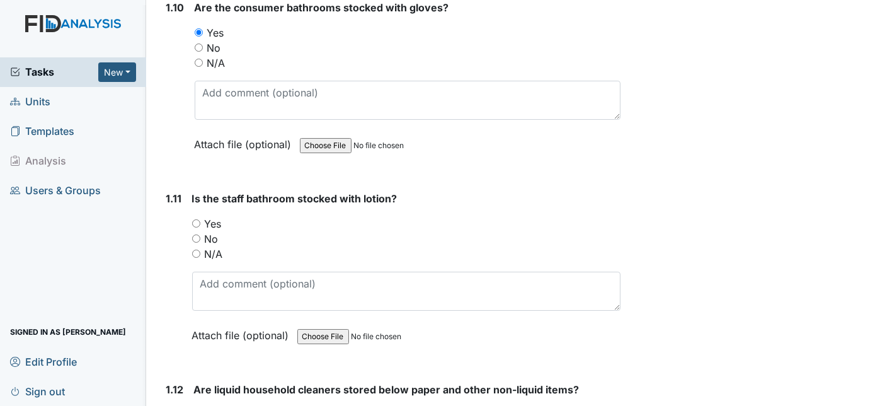
click at [193, 219] on input "Yes" at bounding box center [196, 223] width 8 height 8
radio input "true"
click at [166, 247] on div "1.11" at bounding box center [174, 276] width 16 height 171
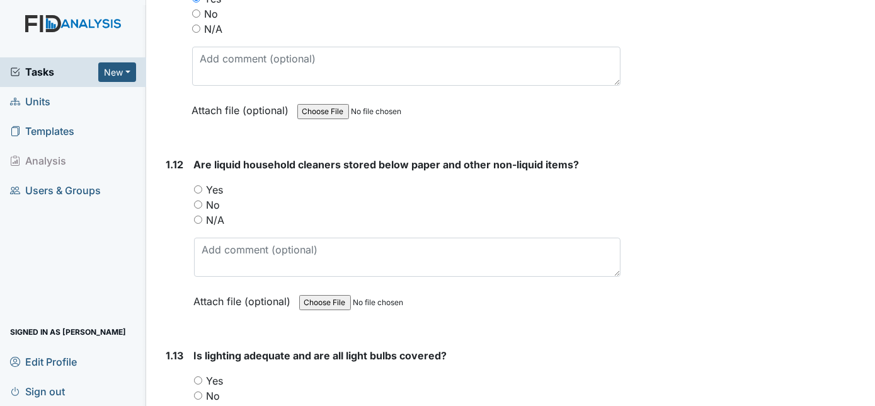
scroll to position [2221, 0]
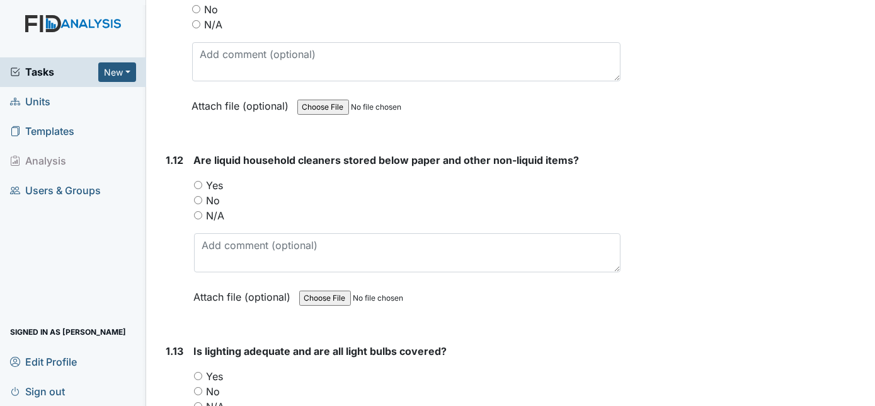
click at [197, 178] on div "Yes" at bounding box center [407, 185] width 427 height 15
click at [197, 181] on input "Yes" at bounding box center [198, 185] width 8 height 8
radio input "true"
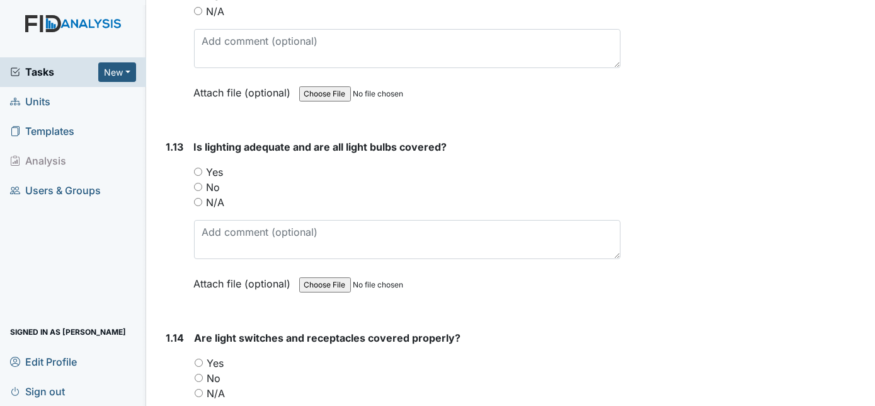
scroll to position [2427, 0]
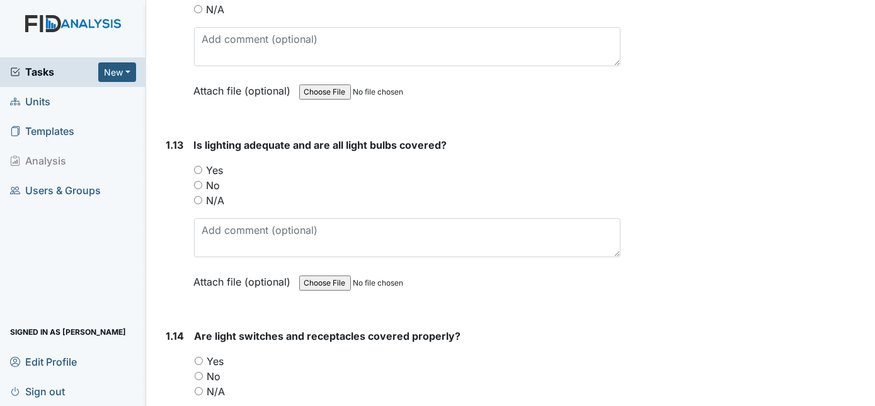
click at [197, 166] on input "Yes" at bounding box center [198, 170] width 8 height 8
radio input "true"
click at [170, 191] on div "1.13" at bounding box center [175, 222] width 18 height 171
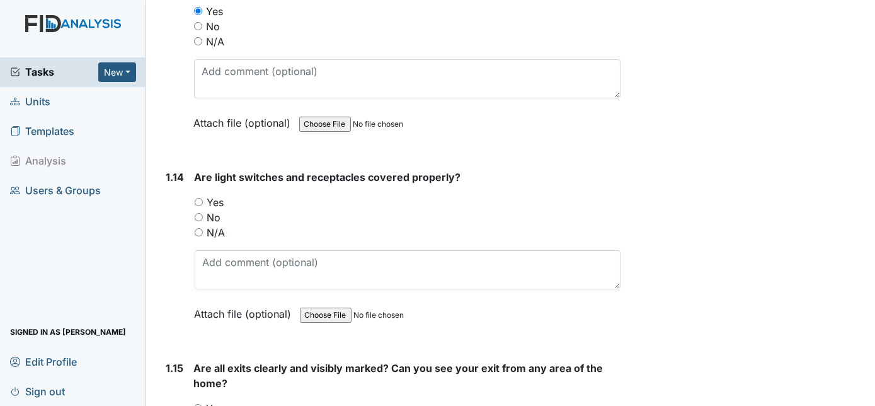
scroll to position [2633, 0]
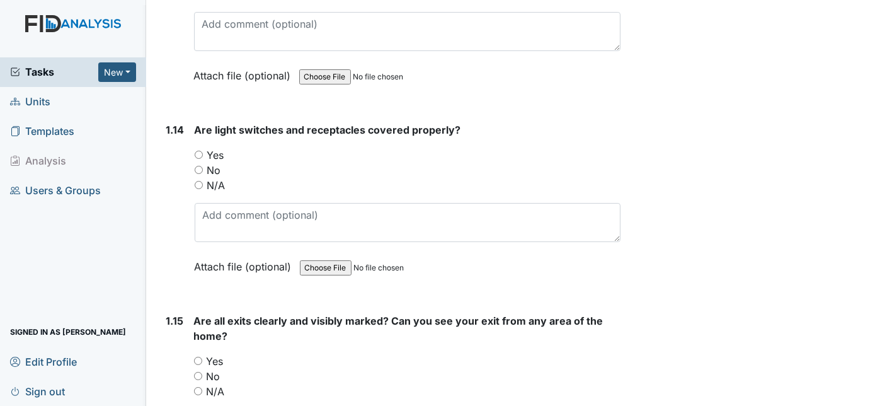
click at [199, 150] on input "Yes" at bounding box center [199, 154] width 8 height 8
radio input "true"
click at [167, 201] on div "1.14" at bounding box center [175, 207] width 18 height 171
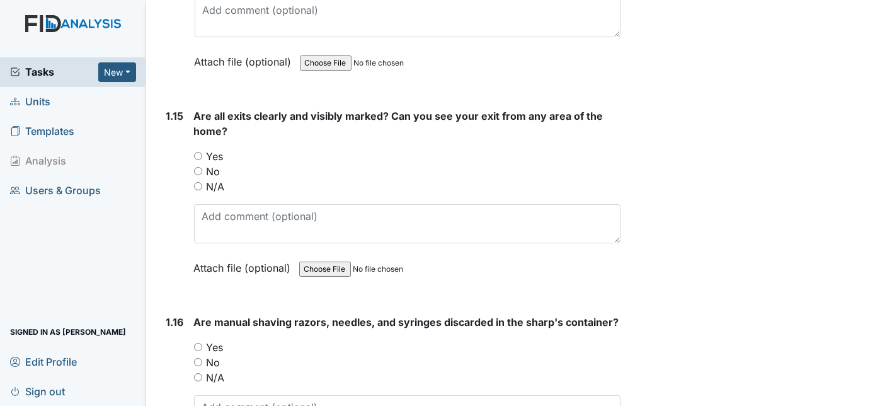
scroll to position [2862, 0]
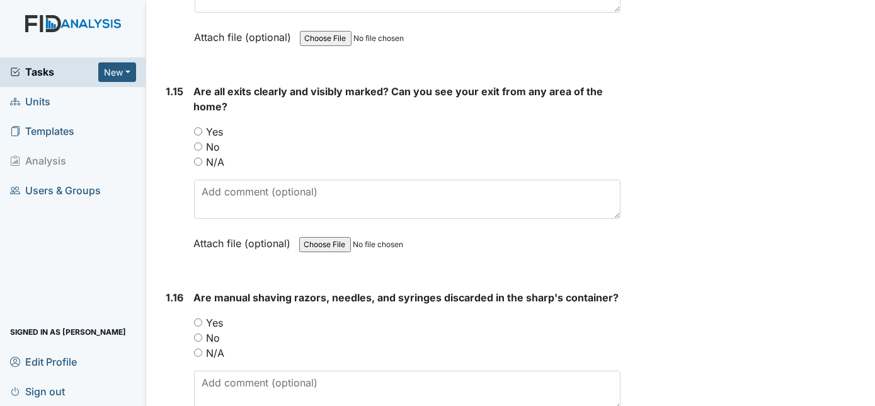
click at [198, 127] on input "Yes" at bounding box center [198, 131] width 8 height 8
radio input "true"
click at [164, 174] on div "1.15 Are all exits clearly and visibly marked? Can you see your exit from any a…" at bounding box center [391, 177] width 460 height 186
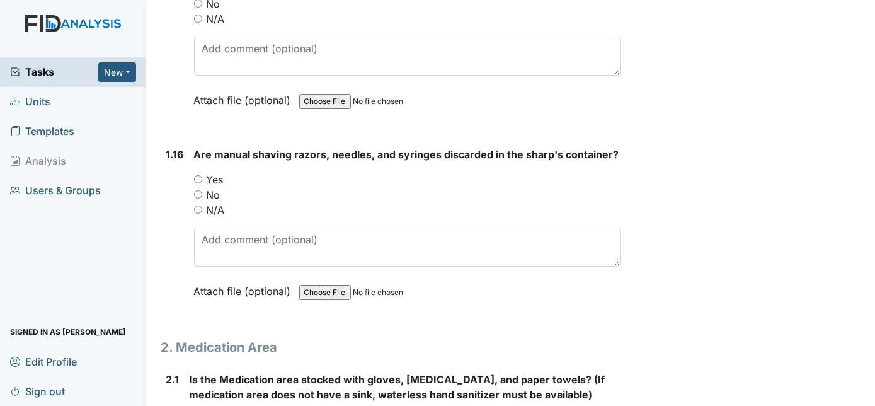
scroll to position [3091, 0]
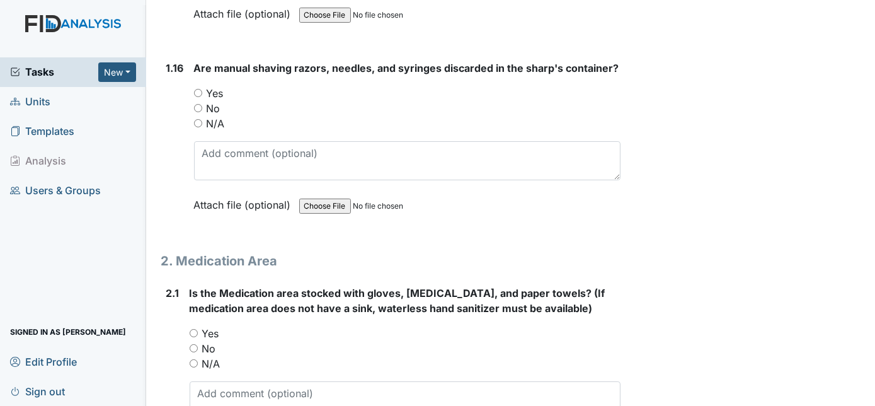
click at [199, 89] on input "Yes" at bounding box center [198, 93] width 8 height 8
radio input "true"
click at [182, 127] on div "1.16" at bounding box center [175, 145] width 18 height 171
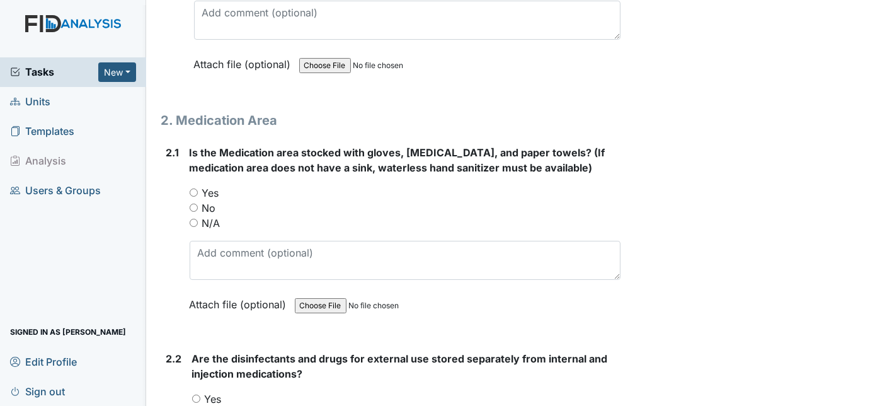
scroll to position [3297, 0]
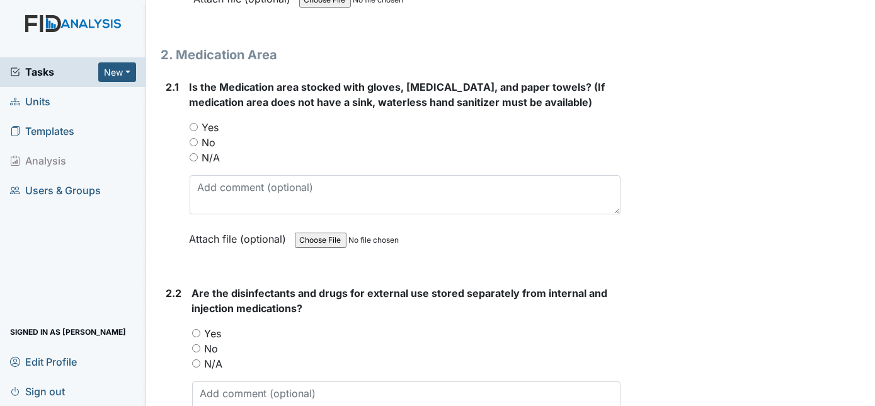
click at [190, 123] on input "Yes" at bounding box center [194, 127] width 8 height 8
radio input "true"
click at [181, 176] on div "2.1 Is the Medication area stocked with gloves, antibacterial soap, and paper t…" at bounding box center [391, 172] width 460 height 186
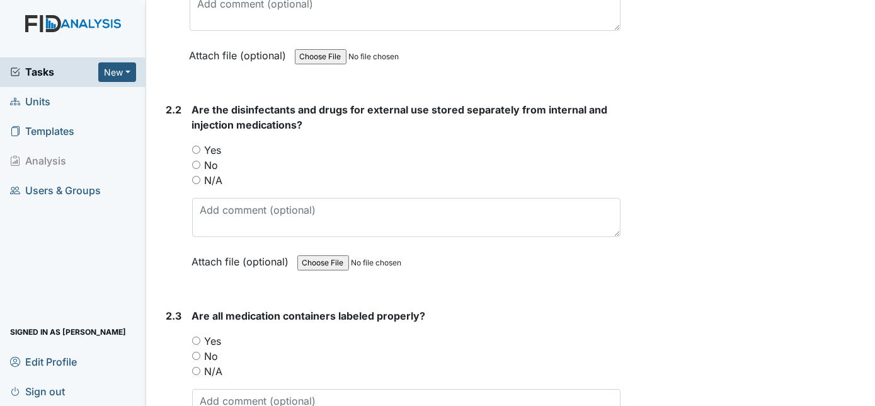
scroll to position [3503, 0]
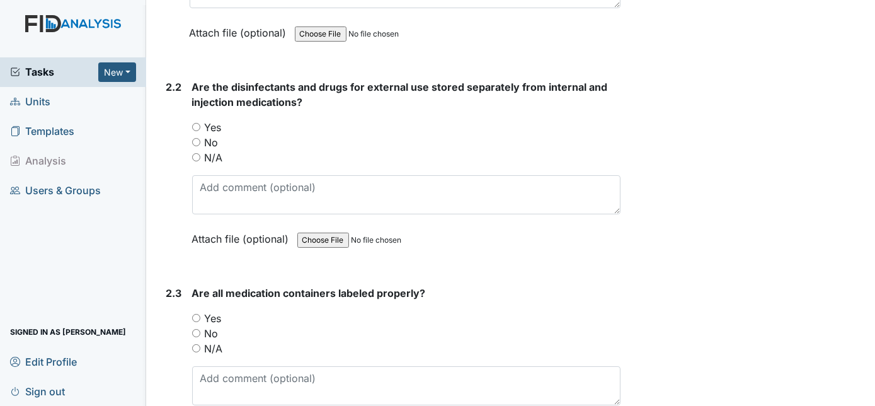
click at [196, 123] on input "Yes" at bounding box center [196, 127] width 8 height 8
radio input "true"
click at [173, 151] on div "2.2" at bounding box center [174, 172] width 16 height 186
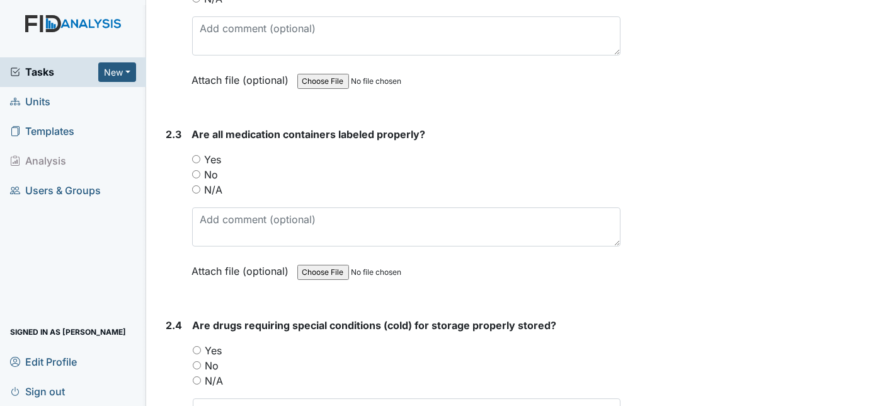
scroll to position [3663, 0]
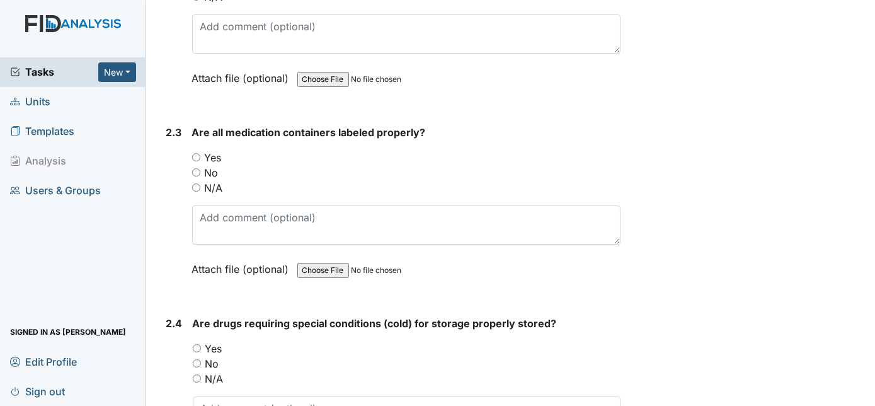
click at [195, 153] on input "Yes" at bounding box center [196, 157] width 8 height 8
radio input "true"
click at [173, 207] on div "2.3" at bounding box center [174, 210] width 16 height 171
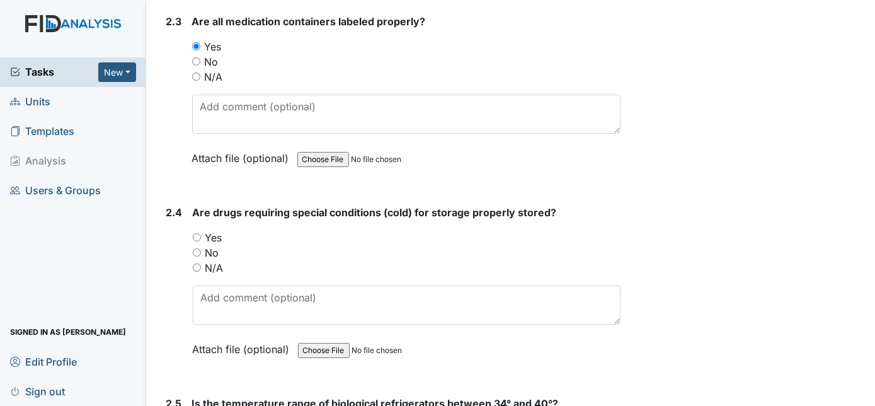
scroll to position [3778, 0]
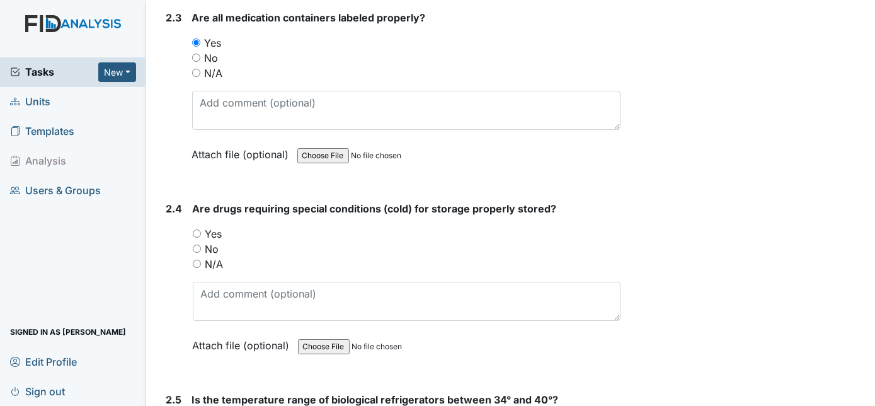
click at [196, 259] on input "N/A" at bounding box center [197, 263] width 8 height 8
radio input "true"
click at [173, 281] on div "2.4" at bounding box center [174, 286] width 16 height 171
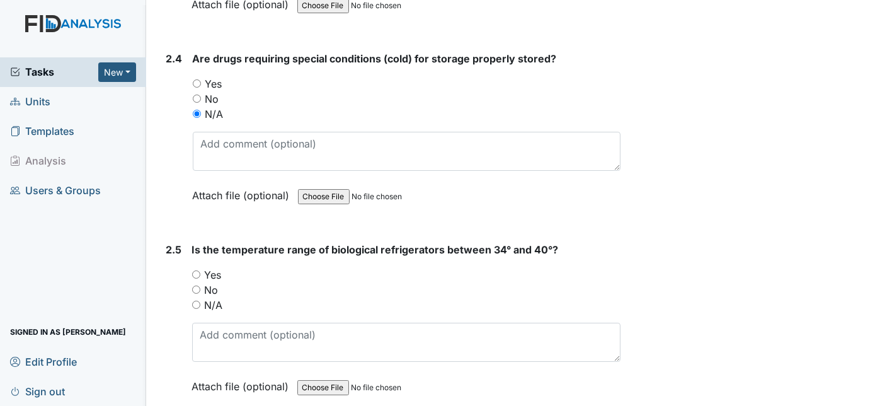
scroll to position [4007, 0]
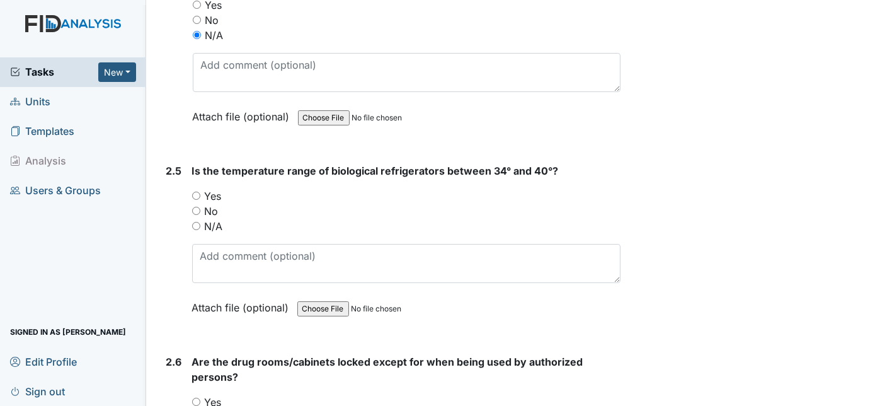
click at [196, 191] on input "Yes" at bounding box center [196, 195] width 8 height 8
radio input "true"
click at [161, 203] on div "2.5 Is the temperature range of biological refrigerators between 34° and 40°? Y…" at bounding box center [391, 248] width 460 height 171
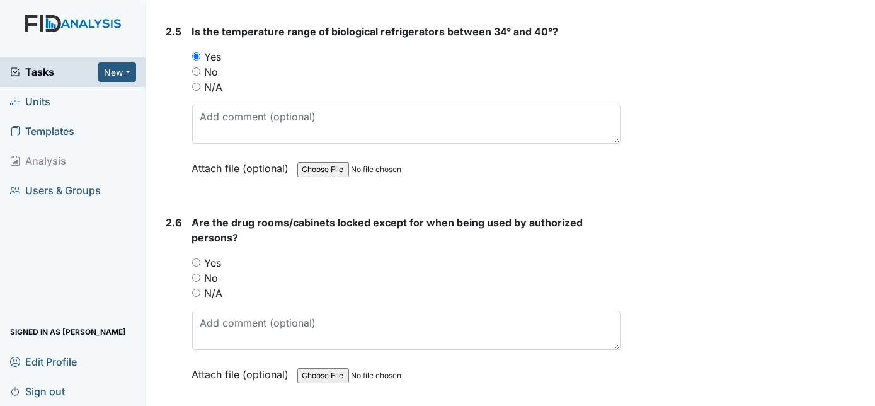
scroll to position [4212, 0]
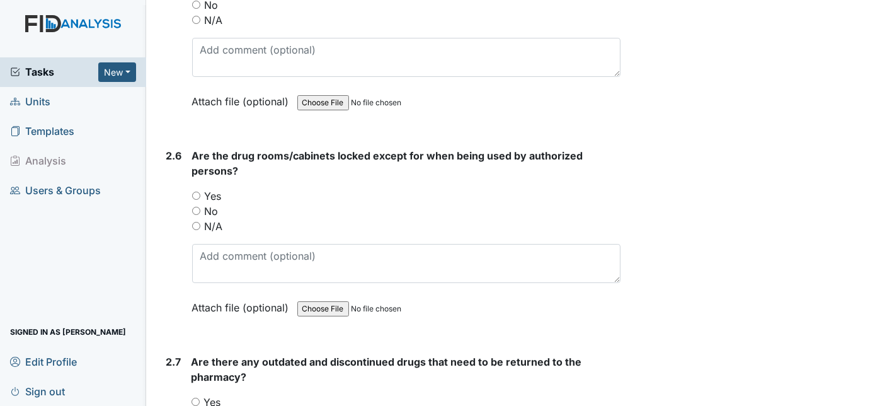
click at [195, 191] on input "Yes" at bounding box center [196, 195] width 8 height 8
radio input "true"
click at [162, 242] on div "2.6 Are the drug rooms/cabinets locked except for when being used by authorized…" at bounding box center [391, 241] width 460 height 186
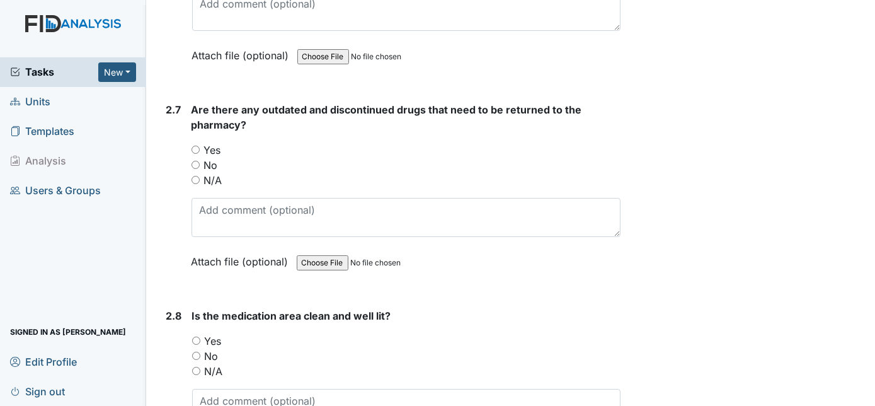
scroll to position [4464, 0]
click at [196, 161] on input "No" at bounding box center [195, 165] width 8 height 8
radio input "true"
click at [171, 195] on div "2.7" at bounding box center [173, 195] width 15 height 186
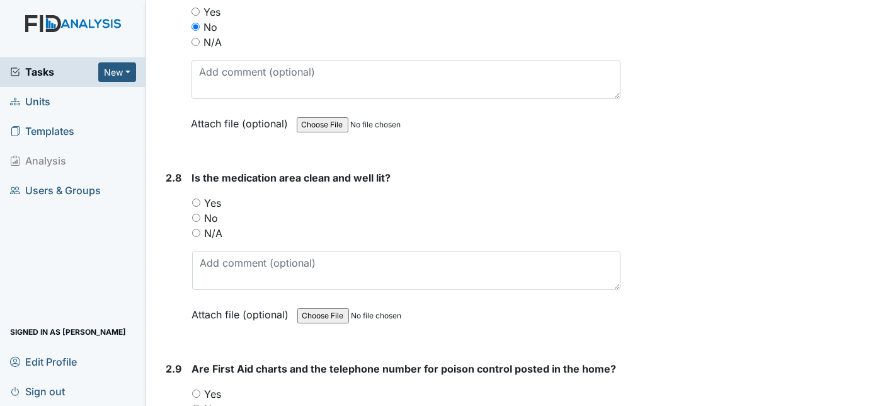
scroll to position [4625, 0]
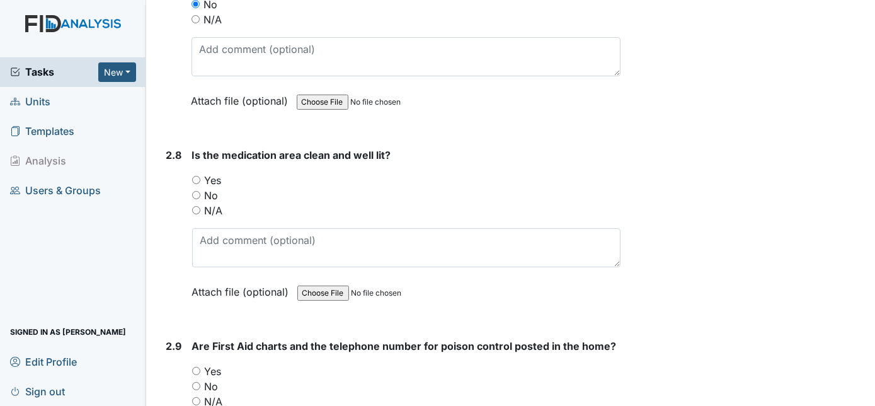
click at [196, 176] on input "Yes" at bounding box center [196, 180] width 8 height 8
radio input "true"
click at [173, 193] on div "2.8" at bounding box center [174, 232] width 16 height 171
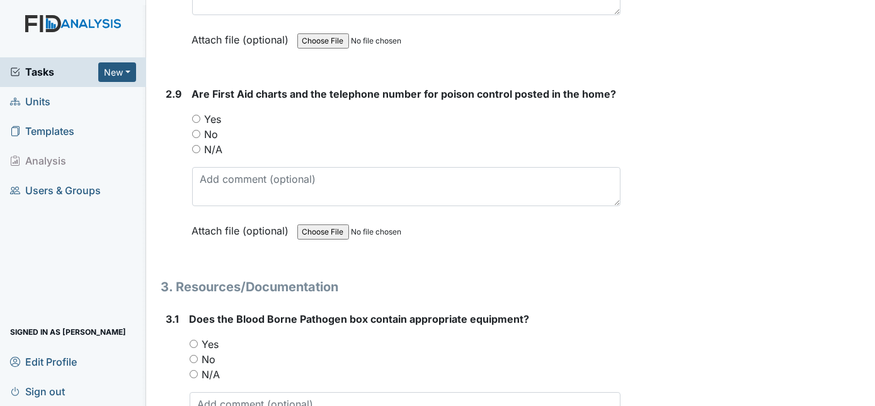
scroll to position [4899, 0]
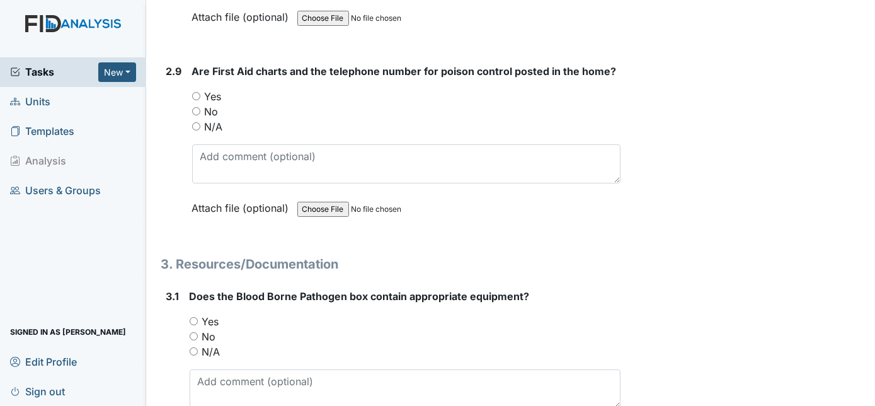
click at [195, 92] on input "Yes" at bounding box center [196, 96] width 8 height 8
radio input "true"
click at [170, 125] on div "2.9" at bounding box center [174, 149] width 16 height 171
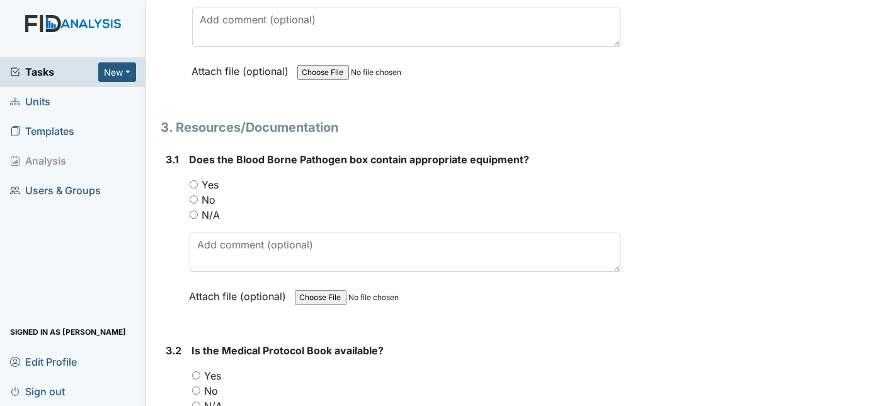
scroll to position [5060, 0]
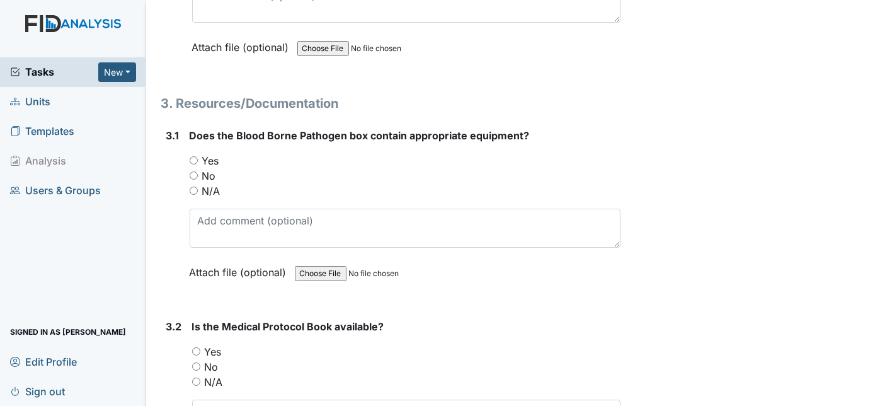
click at [195, 156] on input "Yes" at bounding box center [194, 160] width 8 height 8
radio input "true"
click at [176, 174] on div "3.1" at bounding box center [172, 213] width 13 height 171
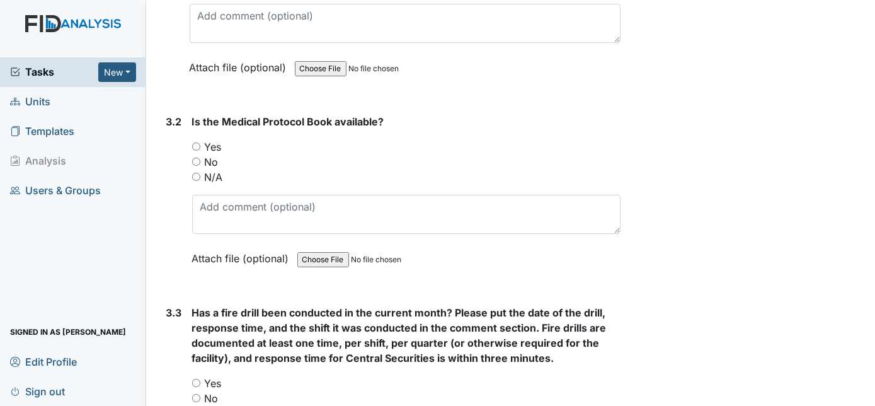
scroll to position [5266, 0]
click at [197, 141] on input "Yes" at bounding box center [196, 145] width 8 height 8
radio input "true"
click at [174, 156] on div "3.2" at bounding box center [174, 198] width 16 height 171
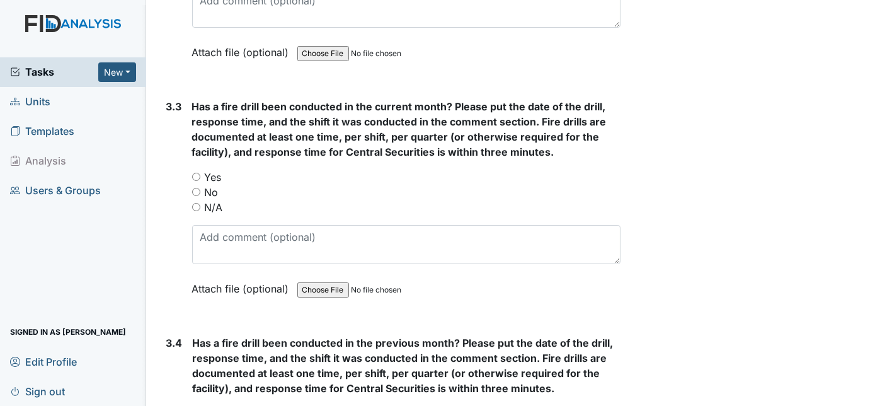
scroll to position [5472, 0]
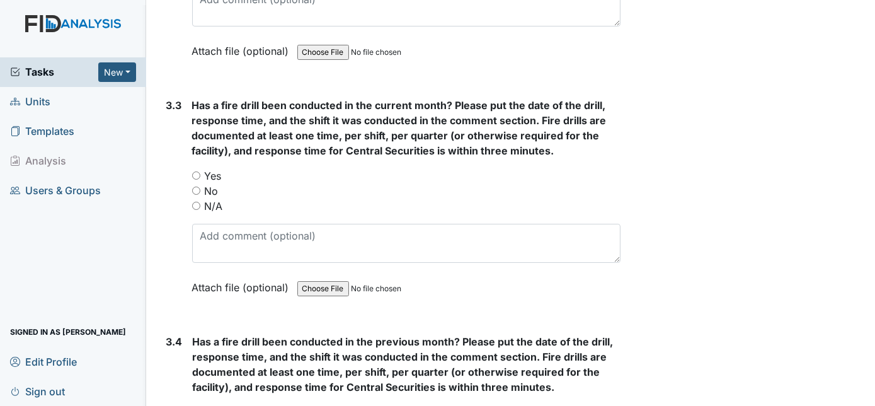
click at [196, 171] on input "Yes" at bounding box center [196, 175] width 8 height 8
radio input "true"
click at [164, 215] on div "3.3 Has a fire drill been conducted in the current month? Please put the date o…" at bounding box center [391, 206] width 460 height 216
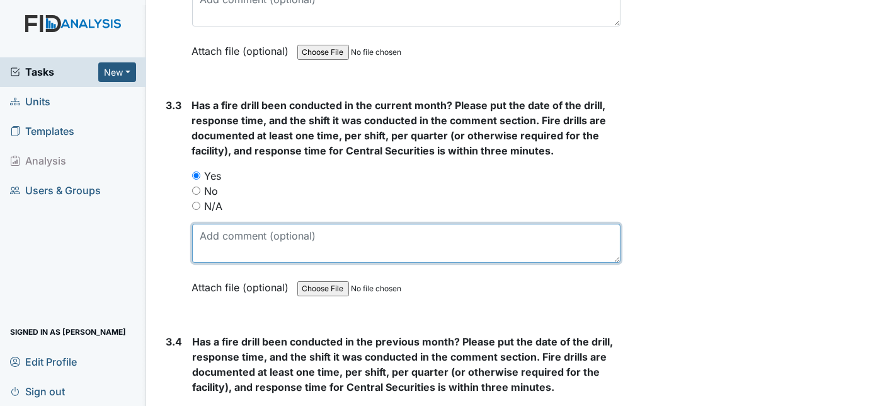
click at [212, 224] on textarea at bounding box center [406, 243] width 429 height 39
click at [247, 224] on textarea "9/21/2025 6:13a 1-minute 3rd shift" at bounding box center [406, 243] width 429 height 39
type textarea "9/21/2025, 6:13a, 1-minute & 3rd shift"
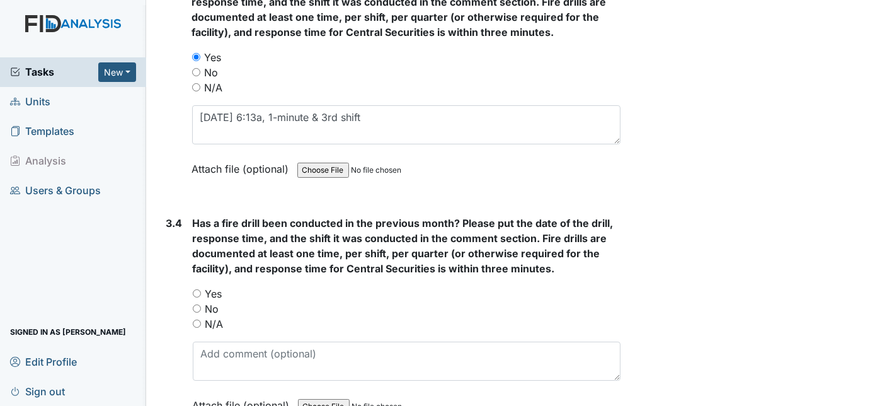
scroll to position [5610, 0]
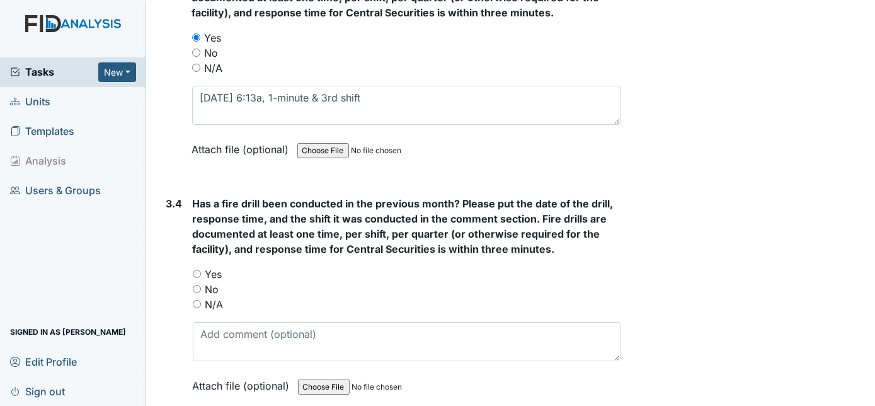
click at [198, 269] on input "Yes" at bounding box center [197, 273] width 8 height 8
radio input "true"
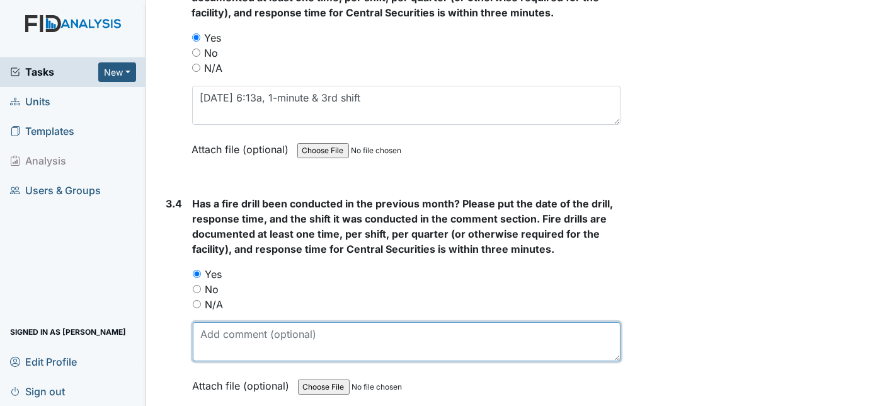
click at [218, 322] on textarea at bounding box center [407, 341] width 428 height 39
type textarea "8/28/2025, 1:27a, 1minute, 3rd shift"
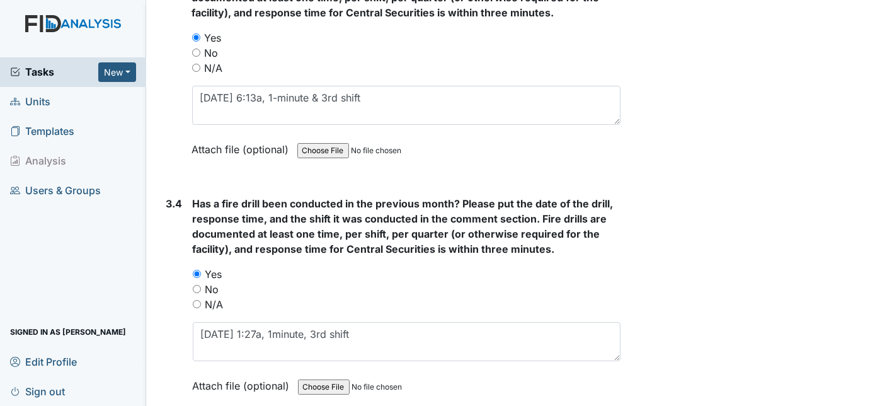
click at [161, 303] on div "3.4 Has a fire drill been conducted in the previous month? Please put the date …" at bounding box center [391, 304] width 460 height 216
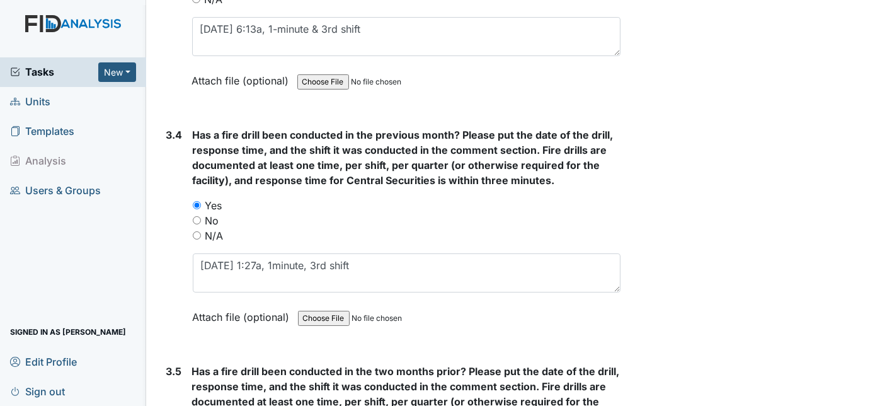
scroll to position [5701, 0]
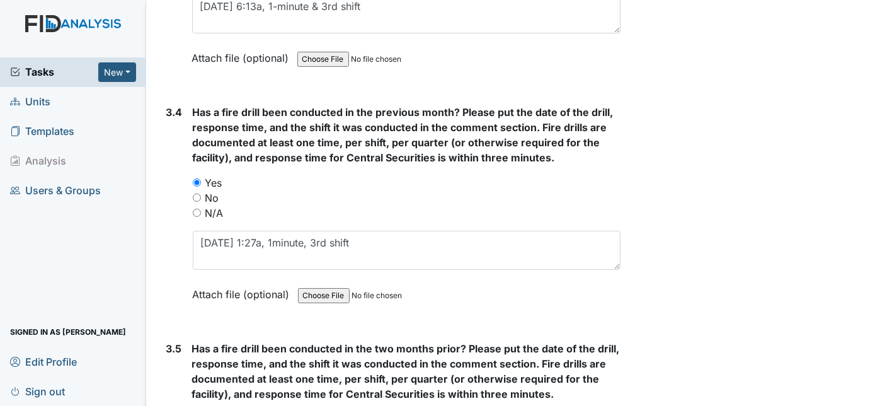
click at [185, 281] on div "3.4 Has a fire drill been conducted in the previous month? Please put the date …" at bounding box center [391, 213] width 460 height 216
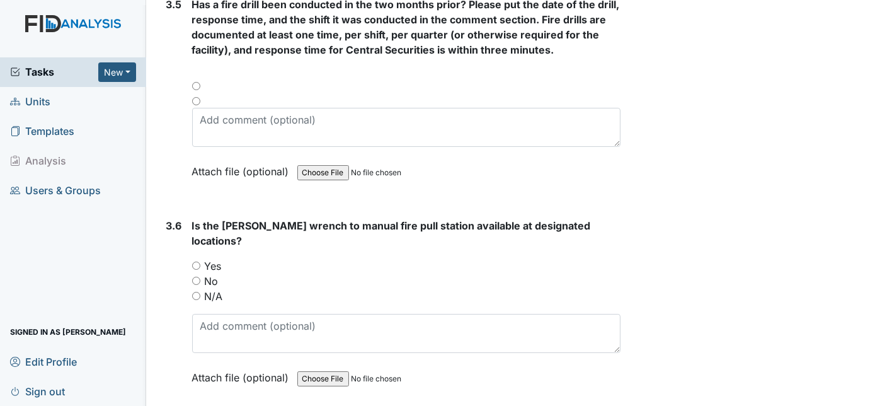
scroll to position [6136, 0]
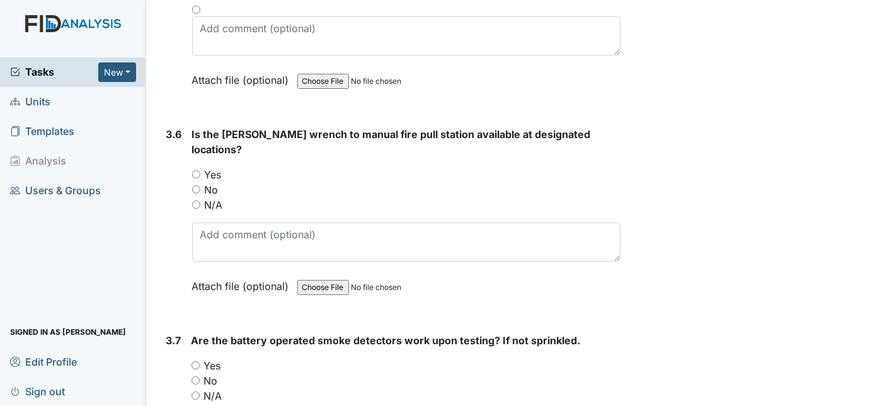
click at [195, 170] on input "Yes" at bounding box center [196, 174] width 8 height 8
radio input "true"
click at [179, 169] on div "3.6" at bounding box center [174, 220] width 16 height 186
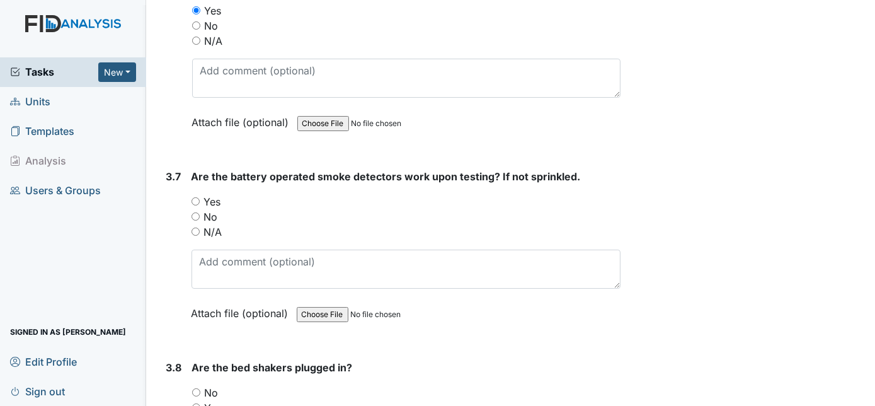
scroll to position [6319, 0]
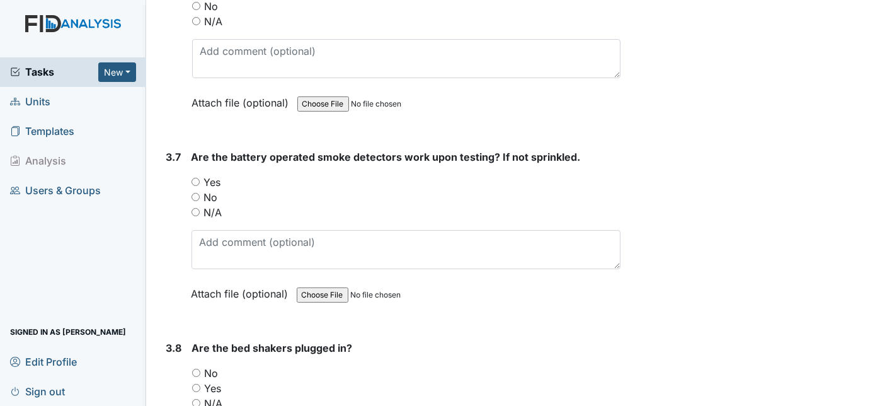
click at [193, 178] on input "Yes" at bounding box center [195, 182] width 8 height 8
radio input "true"
click at [176, 166] on div "3.7" at bounding box center [173, 234] width 15 height 171
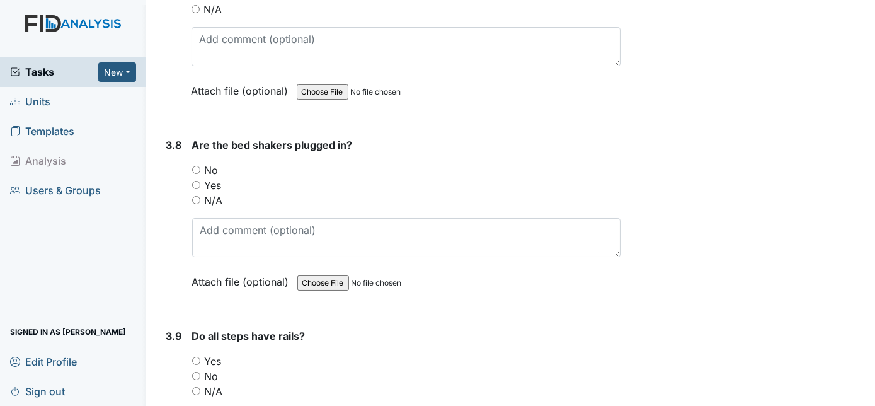
scroll to position [6525, 0]
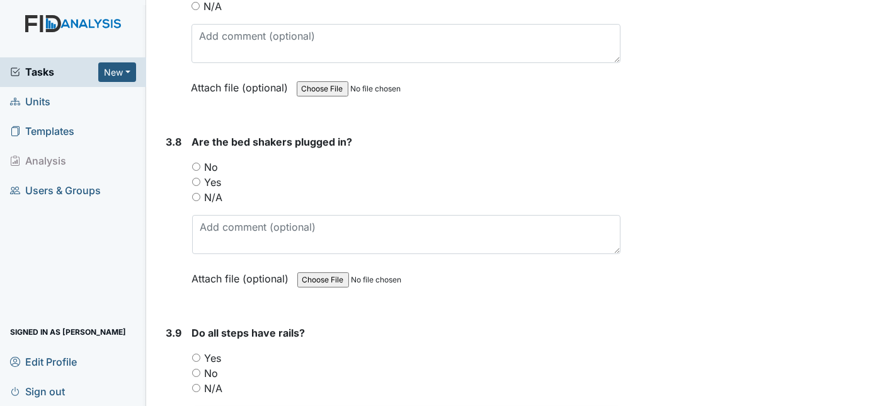
click at [194, 193] on input "N/A" at bounding box center [196, 197] width 8 height 8
radio input "true"
click at [176, 166] on div "3.8" at bounding box center [174, 219] width 16 height 171
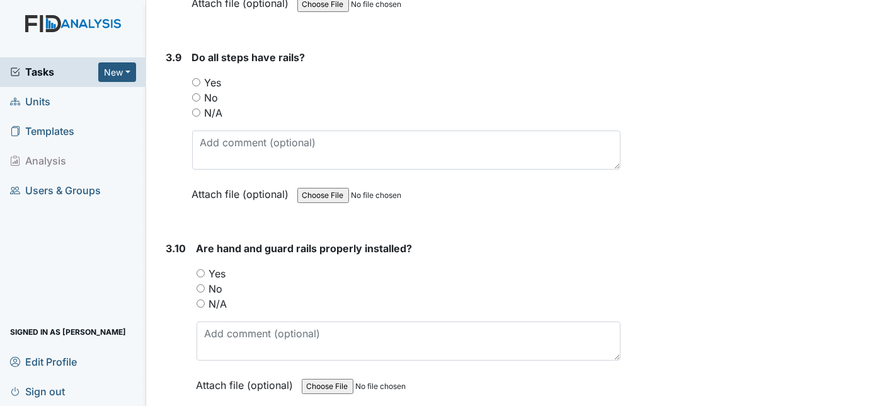
scroll to position [6777, 0]
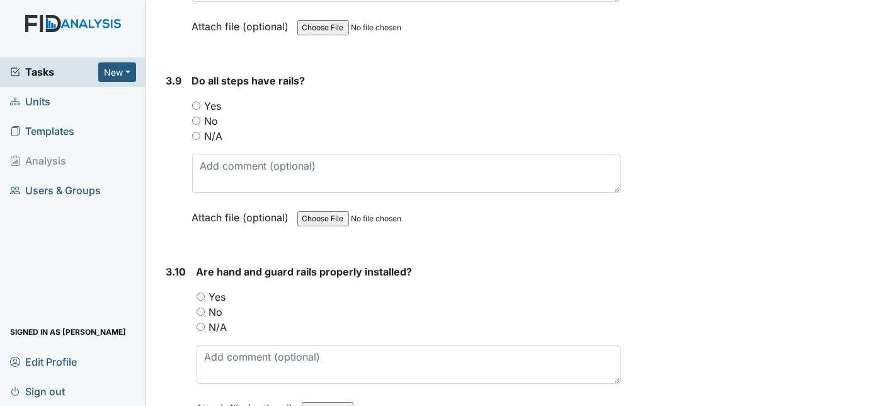
click at [196, 132] on input "N/A" at bounding box center [196, 136] width 8 height 8
radio input "true"
click at [164, 112] on div "3.9 Do all steps have rails? You must select one of the below options. Yes No N…" at bounding box center [391, 158] width 460 height 171
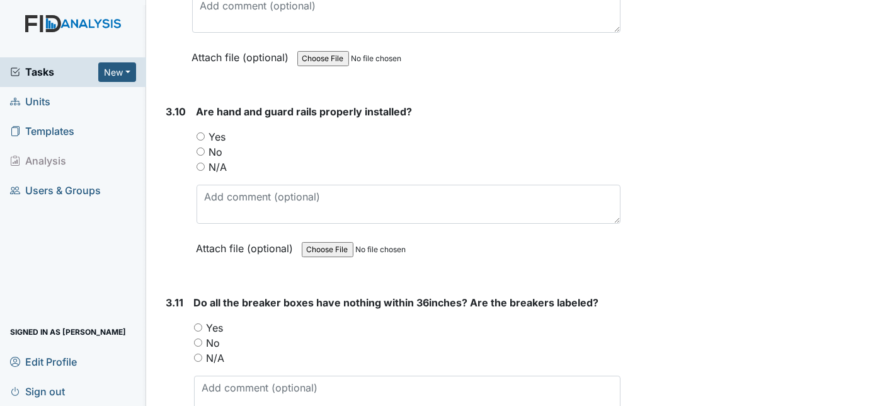
scroll to position [6938, 0]
click at [199, 162] on input "N/A" at bounding box center [200, 166] width 8 height 8
radio input "true"
click at [174, 154] on div "3.10" at bounding box center [176, 188] width 20 height 171
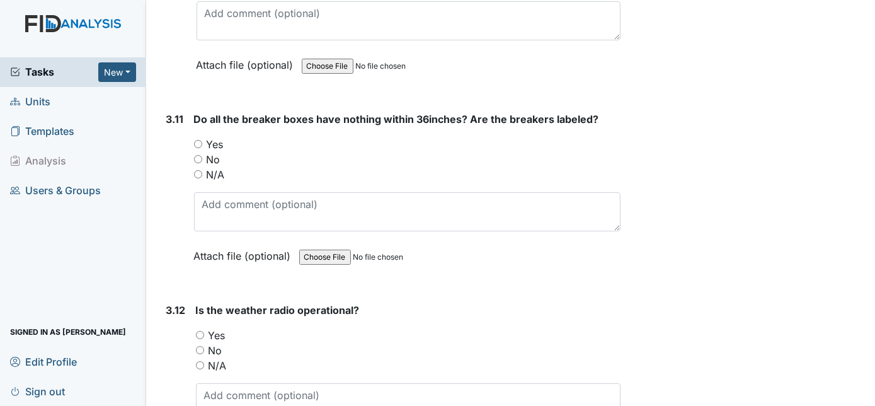
scroll to position [7121, 0]
click at [198, 139] on input "Yes" at bounding box center [198, 143] width 8 height 8
radio input "true"
click at [174, 142] on div "3.11" at bounding box center [175, 196] width 18 height 171
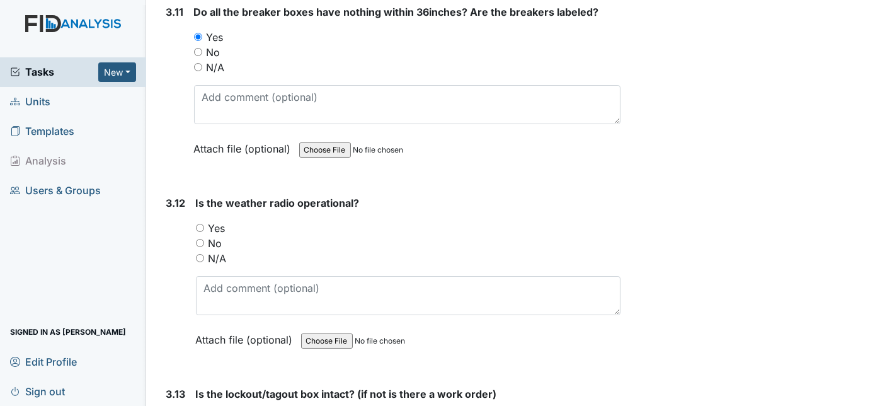
scroll to position [7281, 0]
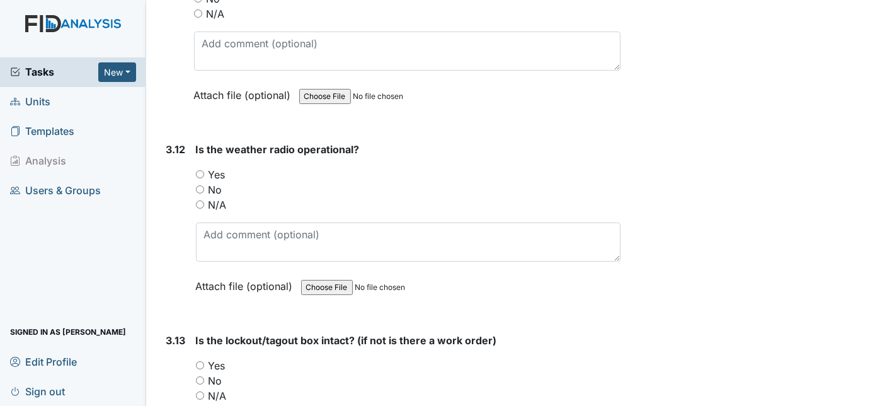
click at [200, 170] on input "Yes" at bounding box center [200, 174] width 8 height 8
radio input "true"
click at [174, 156] on div "3.12" at bounding box center [176, 227] width 20 height 171
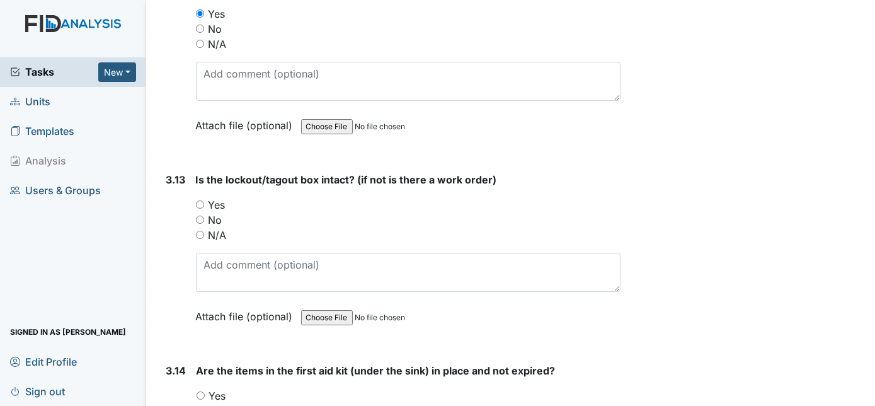
scroll to position [7464, 0]
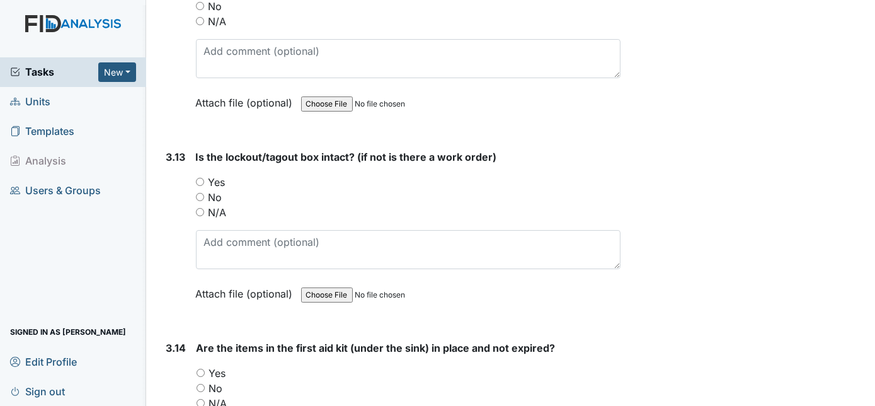
click at [198, 178] on input "Yes" at bounding box center [200, 182] width 8 height 8
radio input "true"
click at [166, 159] on div "3.13" at bounding box center [176, 234] width 20 height 171
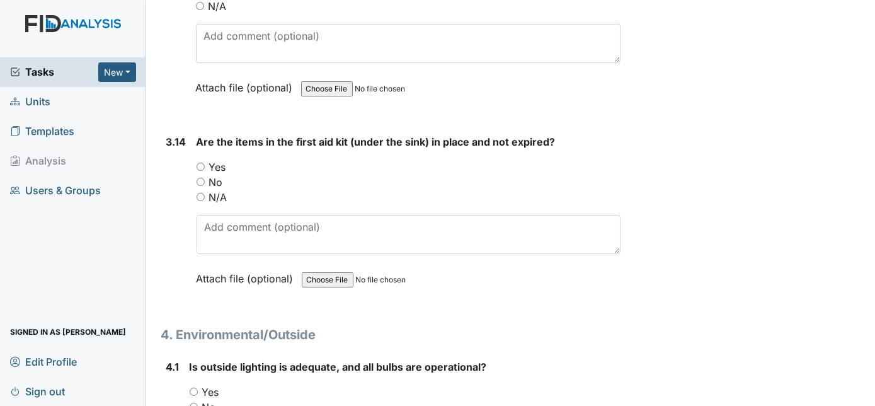
scroll to position [7693, 0]
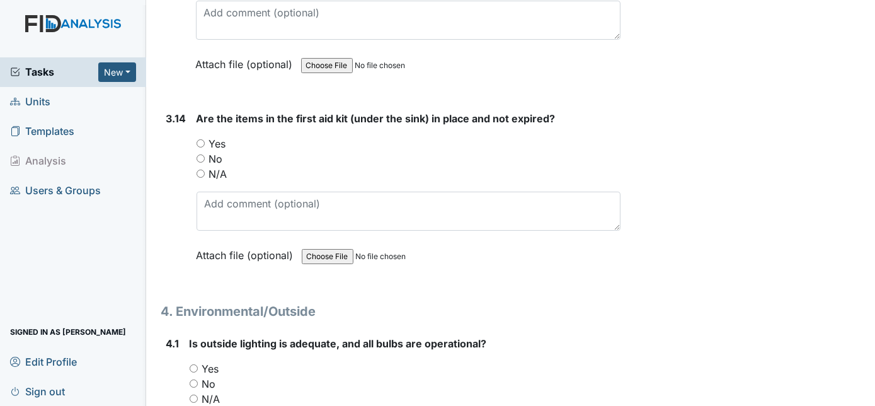
click at [198, 139] on input "Yes" at bounding box center [200, 143] width 8 height 8
radio input "true"
click at [167, 132] on div "3.14" at bounding box center [176, 196] width 20 height 171
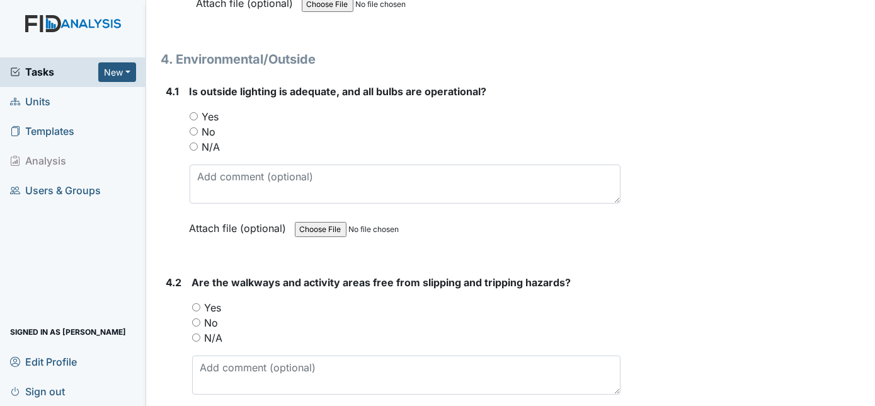
scroll to position [7922, 0]
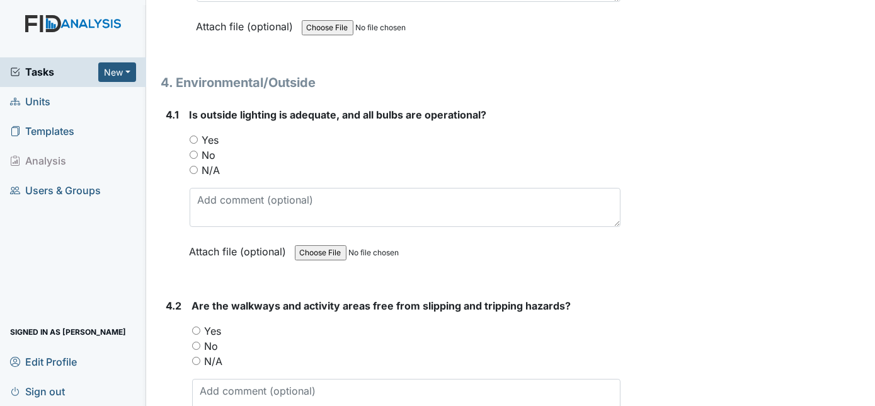
click at [193, 135] on input "Yes" at bounding box center [194, 139] width 8 height 8
radio input "true"
click at [176, 116] on div "4.1" at bounding box center [172, 192] width 13 height 171
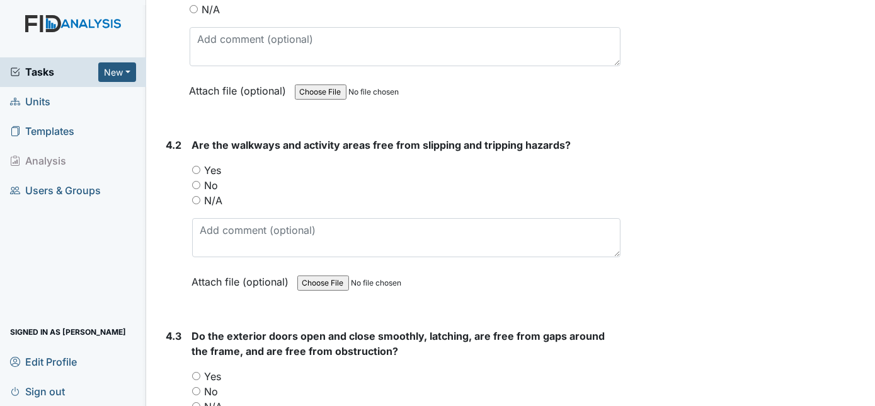
scroll to position [8105, 0]
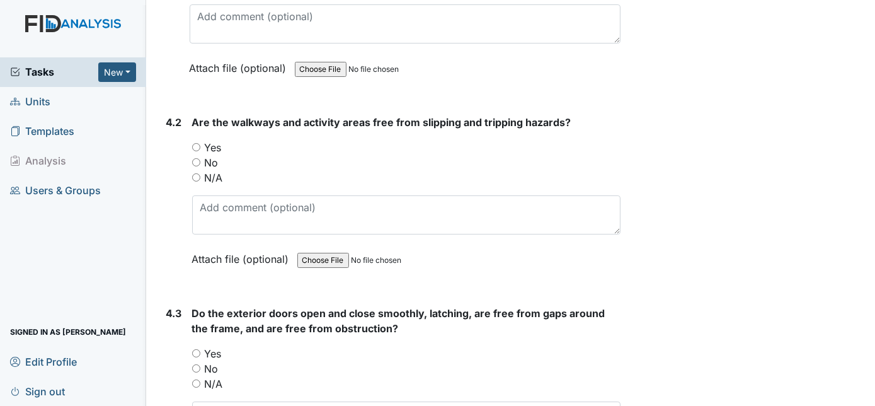
click at [195, 143] on input "Yes" at bounding box center [196, 147] width 8 height 8
radio input "true"
click at [147, 162] on main "Inspection: Safety Inspection ID: #00011308 Open Autosaving... Safety 9/21/2025…" at bounding box center [510, 203] width 729 height 406
click at [165, 163] on div "4.2 Are the walkways and activity areas free from slipping and tripping hazards…" at bounding box center [391, 200] width 460 height 171
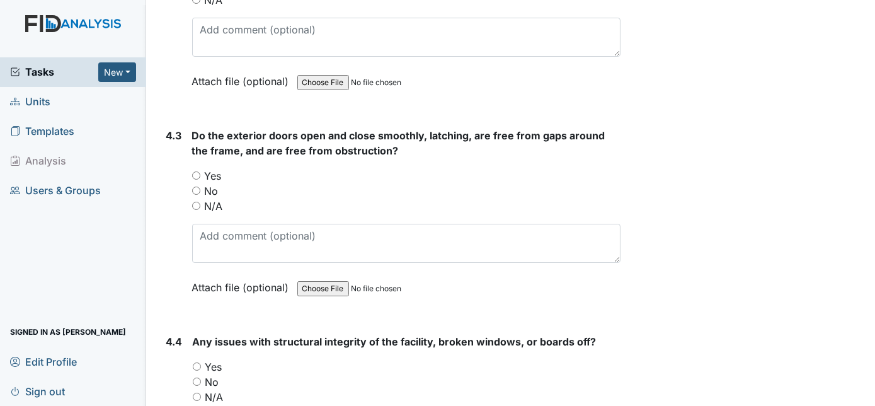
scroll to position [8266, 0]
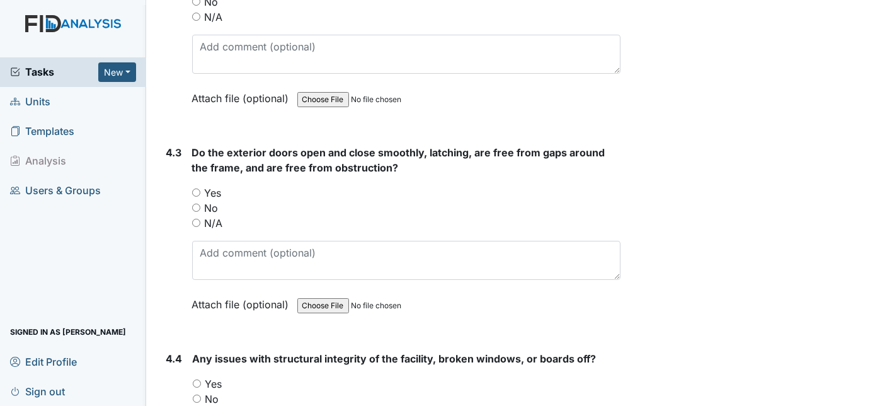
click at [193, 188] on input "Yes" at bounding box center [196, 192] width 8 height 8
radio input "true"
click at [179, 157] on div "4.3" at bounding box center [174, 238] width 16 height 186
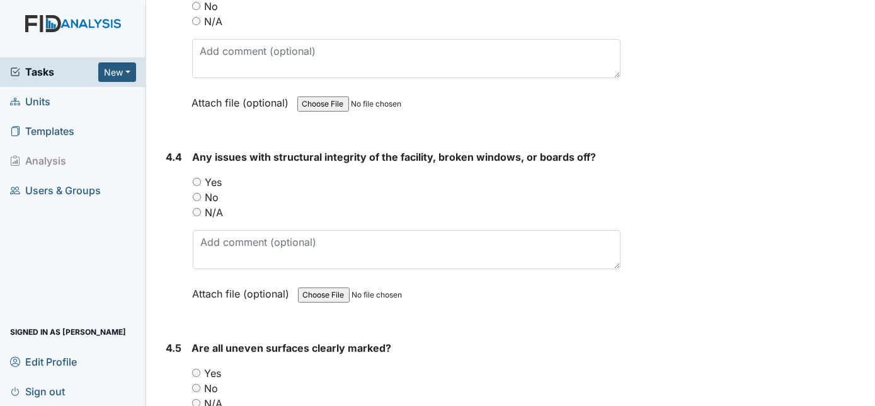
scroll to position [8471, 0]
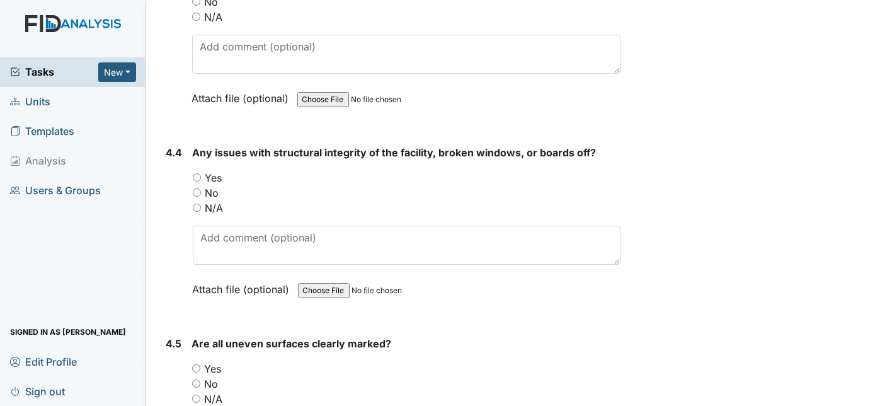
click at [196, 188] on input "No" at bounding box center [197, 192] width 8 height 8
radio input "true"
click at [166, 149] on div "4.4" at bounding box center [174, 230] width 16 height 171
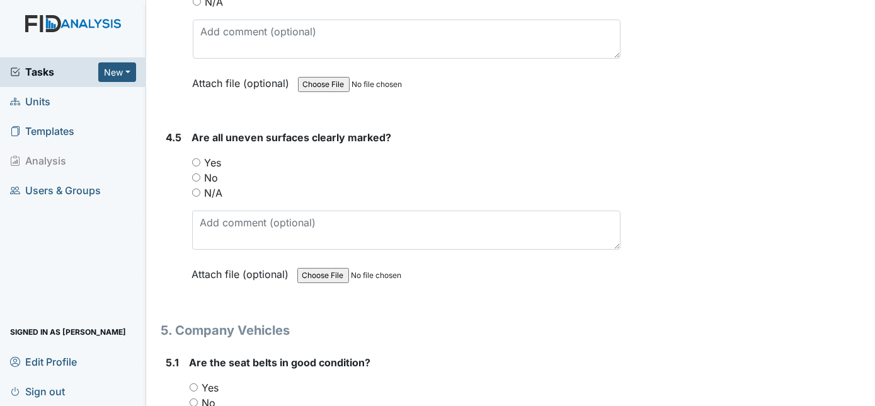
scroll to position [8701, 0]
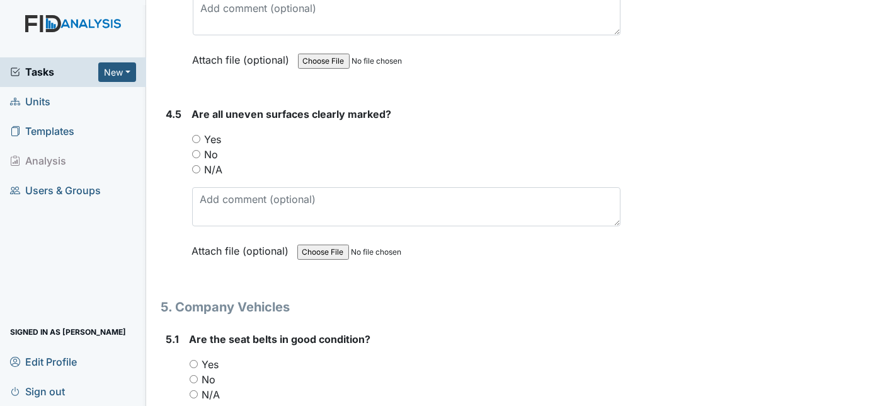
click at [194, 165] on input "N/A" at bounding box center [196, 169] width 8 height 8
radio input "true"
click at [162, 147] on div "4.5 Are all uneven surfaces clearly marked? You must select one of the below op…" at bounding box center [391, 191] width 460 height 171
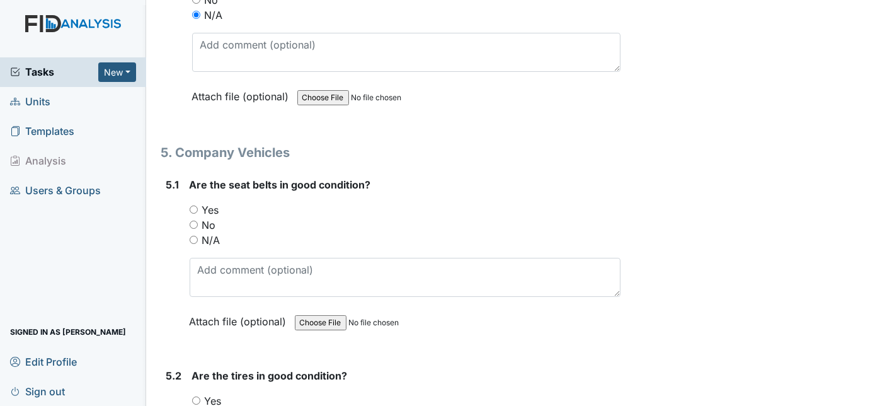
scroll to position [8953, 0]
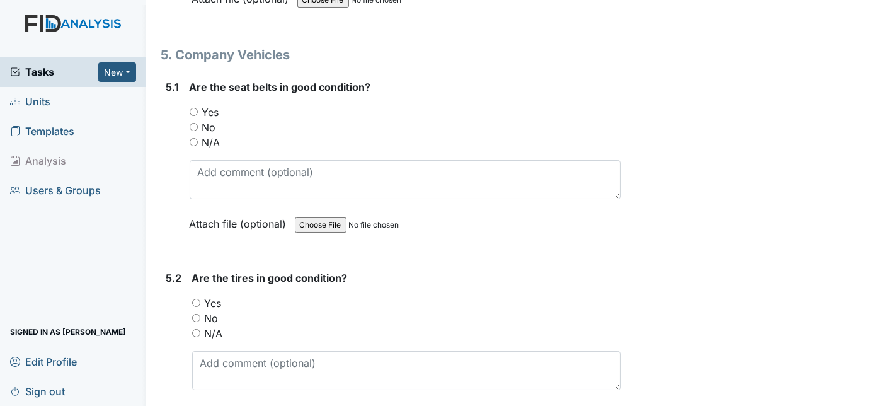
click at [194, 108] on input "Yes" at bounding box center [194, 112] width 8 height 8
radio input "true"
click at [166, 120] on div "5.1" at bounding box center [172, 164] width 13 height 171
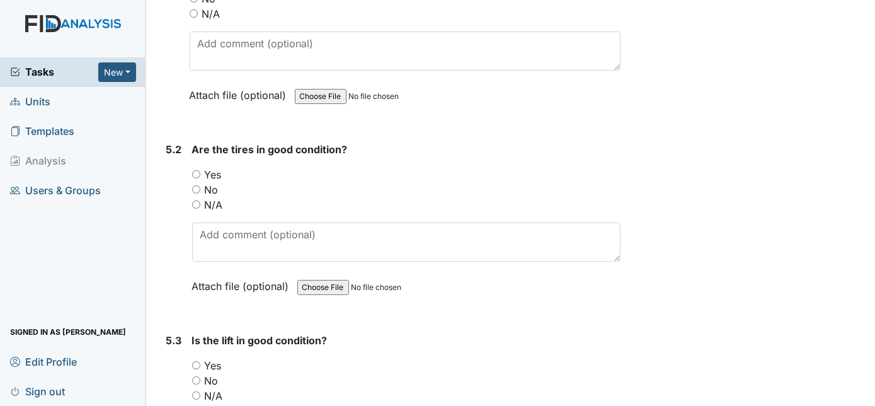
scroll to position [9158, 0]
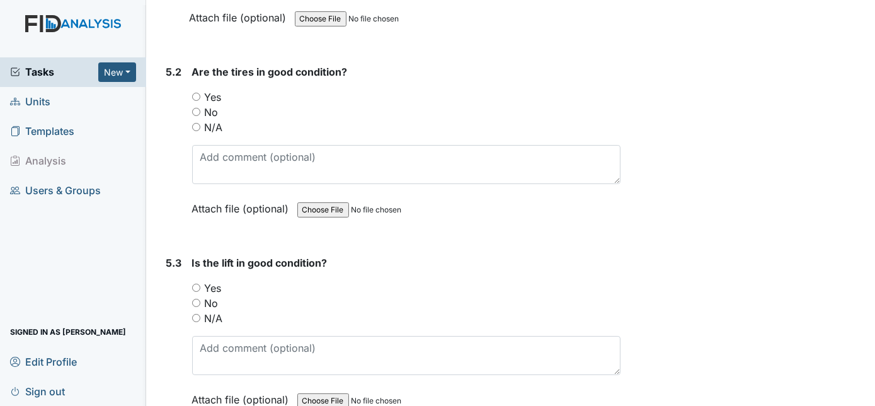
click at [195, 93] on input "Yes" at bounding box center [196, 97] width 8 height 8
radio input "true"
click at [195, 314] on input "N/A" at bounding box center [196, 318] width 8 height 8
radio input "true"
click at [173, 275] on div "5.3" at bounding box center [174, 340] width 16 height 171
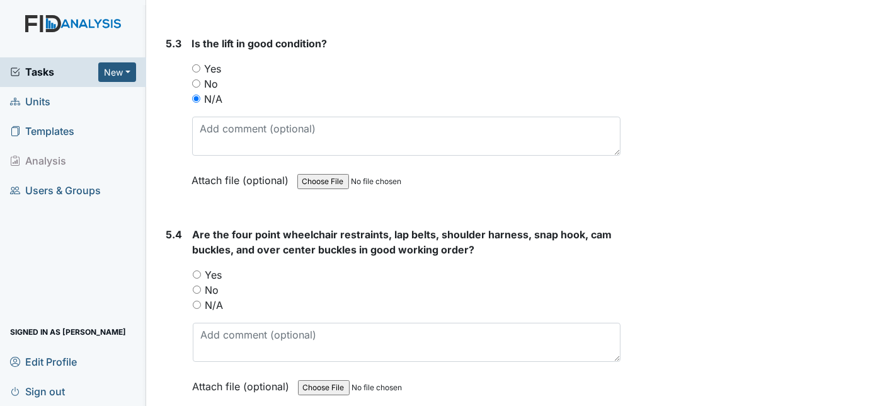
scroll to position [9388, 0]
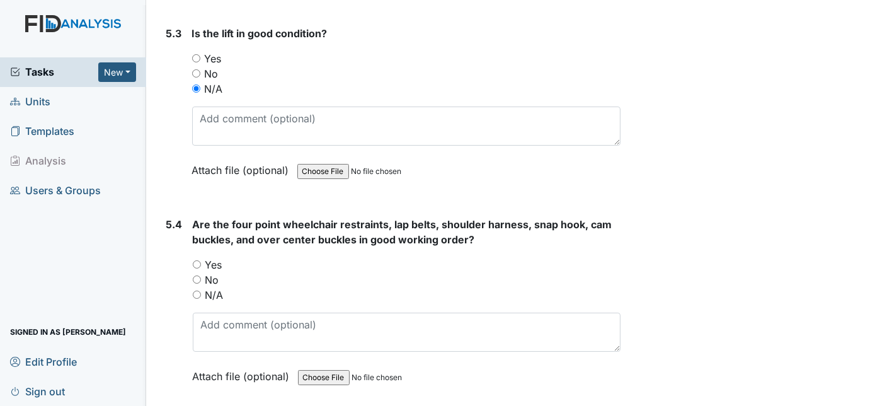
click at [194, 290] on input "N/A" at bounding box center [197, 294] width 8 height 8
radio input "true"
click at [167, 243] on div "5.4" at bounding box center [174, 310] width 16 height 186
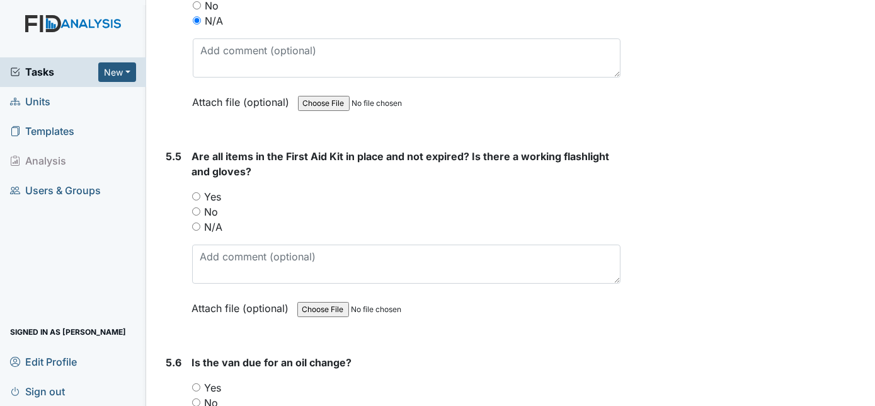
scroll to position [9662, 0]
click at [195, 191] on input "Yes" at bounding box center [196, 195] width 8 height 8
radio input "true"
click at [168, 167] on div "5.5" at bounding box center [174, 241] width 16 height 186
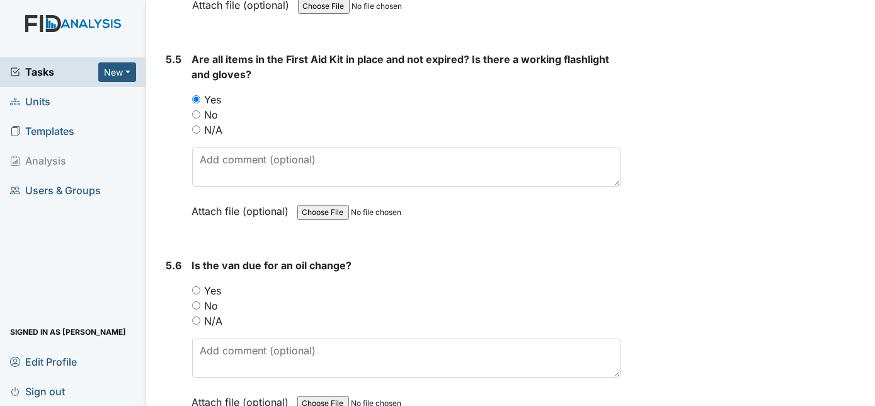
scroll to position [9765, 0]
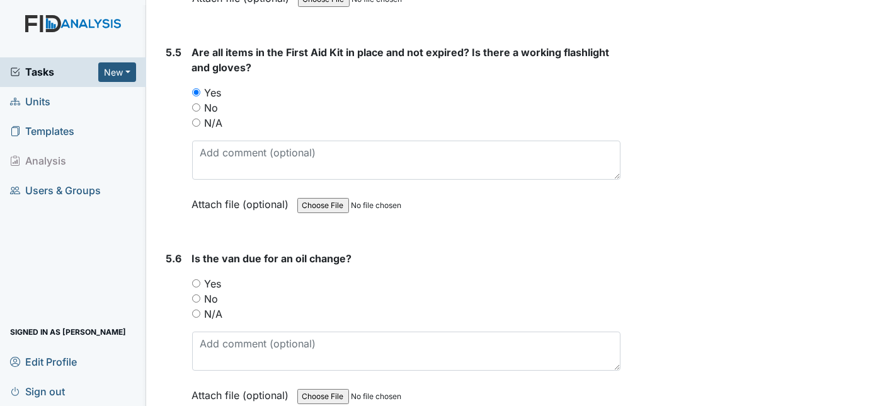
click at [197, 294] on input "No" at bounding box center [196, 298] width 8 height 8
radio input "true"
